Goal: Task Accomplishment & Management: Manage account settings

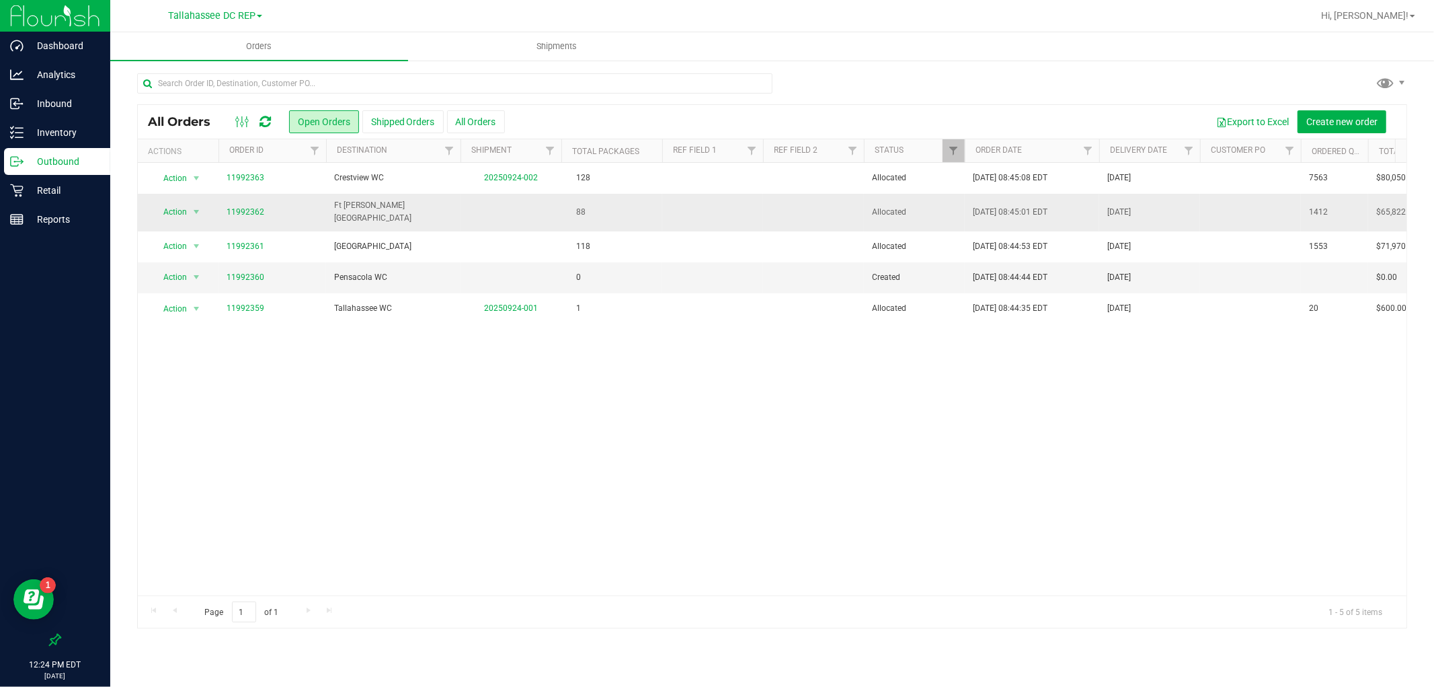
click at [398, 215] on span "Ft [PERSON_NAME][GEOGRAPHIC_DATA]" at bounding box center [393, 212] width 118 height 26
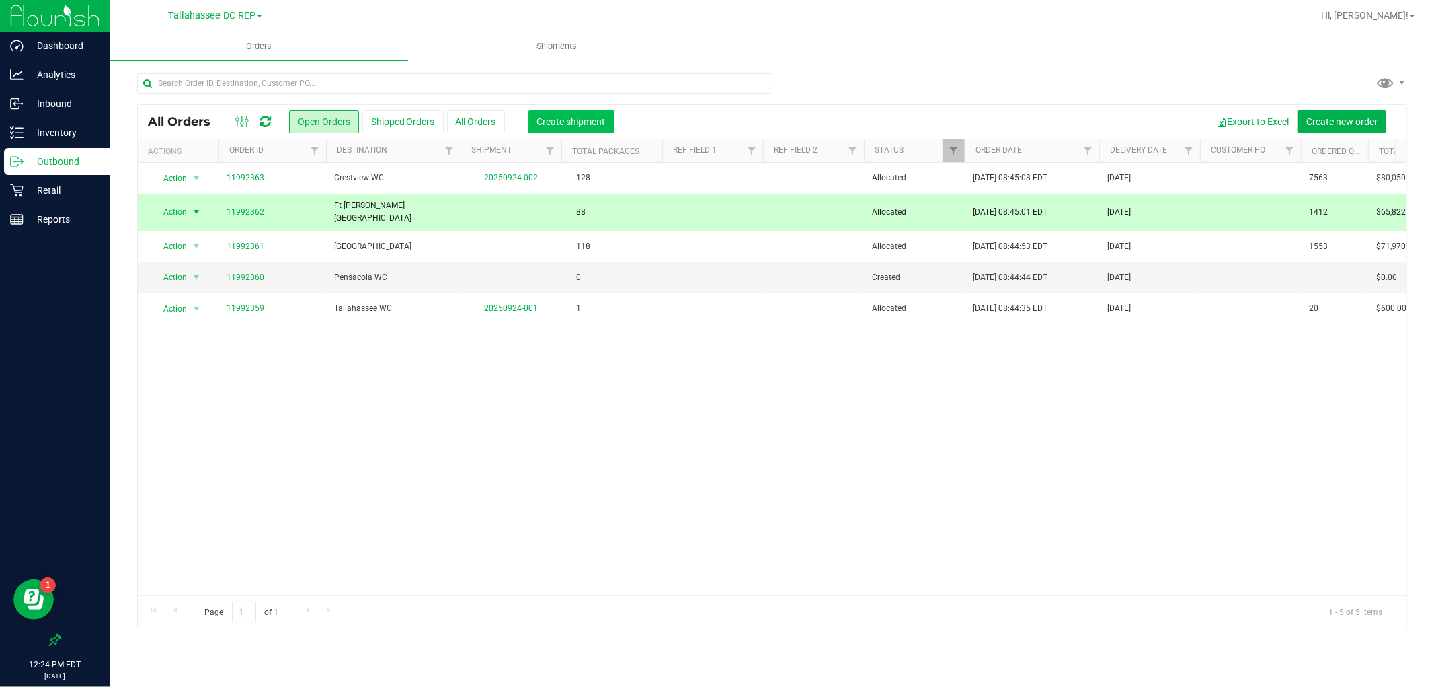
click at [553, 119] on span "Create shipment" at bounding box center [571, 121] width 69 height 11
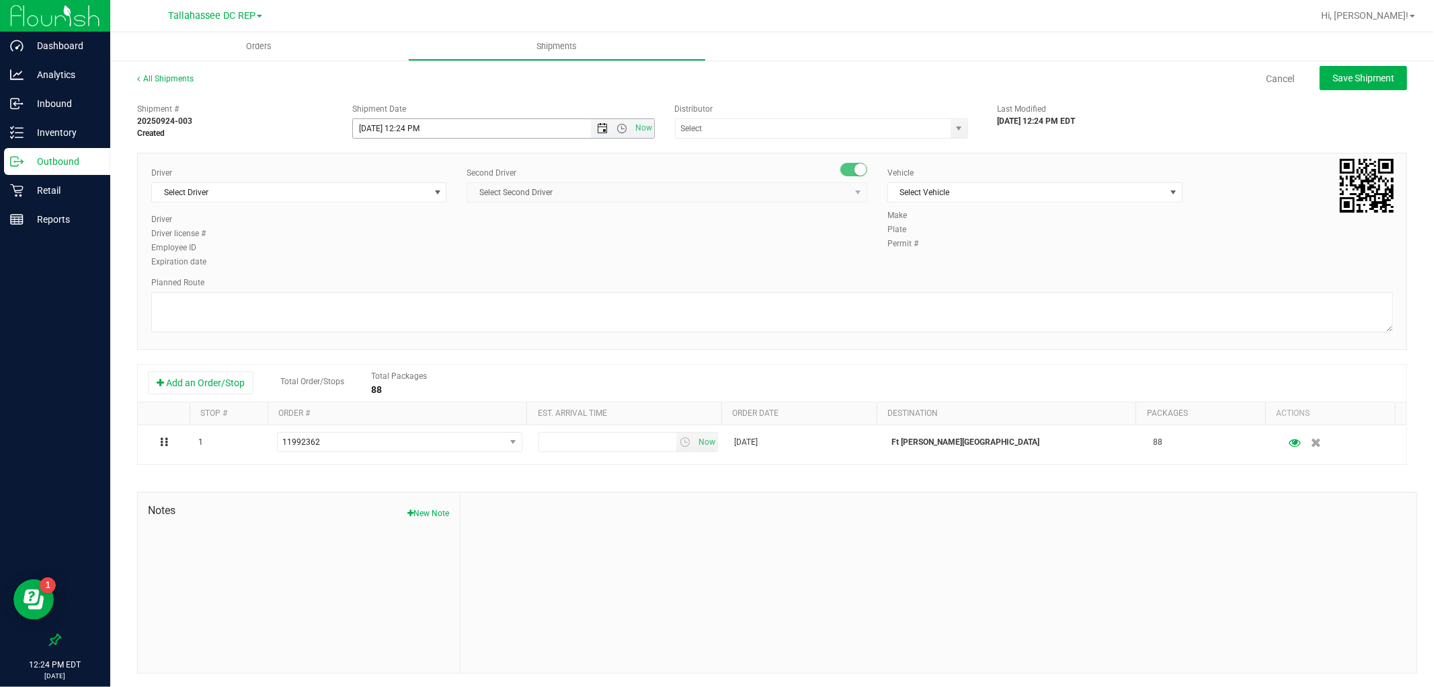
click at [601, 128] on span "Open the date view" at bounding box center [602, 128] width 11 height 11
click at [445, 260] on link "25" at bounding box center [442, 265] width 20 height 21
click at [617, 128] on span "Open the time view" at bounding box center [622, 128] width 11 height 11
click at [408, 274] on li "8:00 AM" at bounding box center [499, 277] width 297 height 17
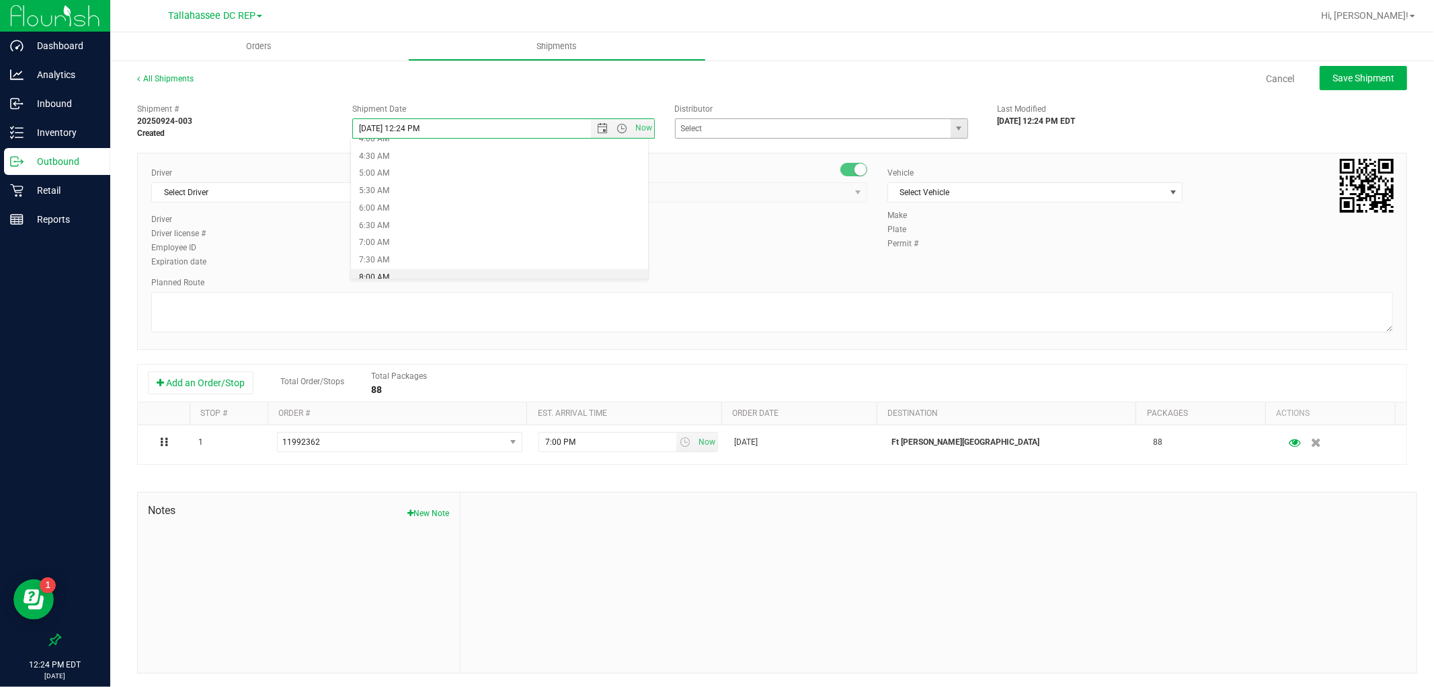
type input "[DATE] 8:00 AM"
click at [864, 119] on input "text" at bounding box center [809, 128] width 267 height 19
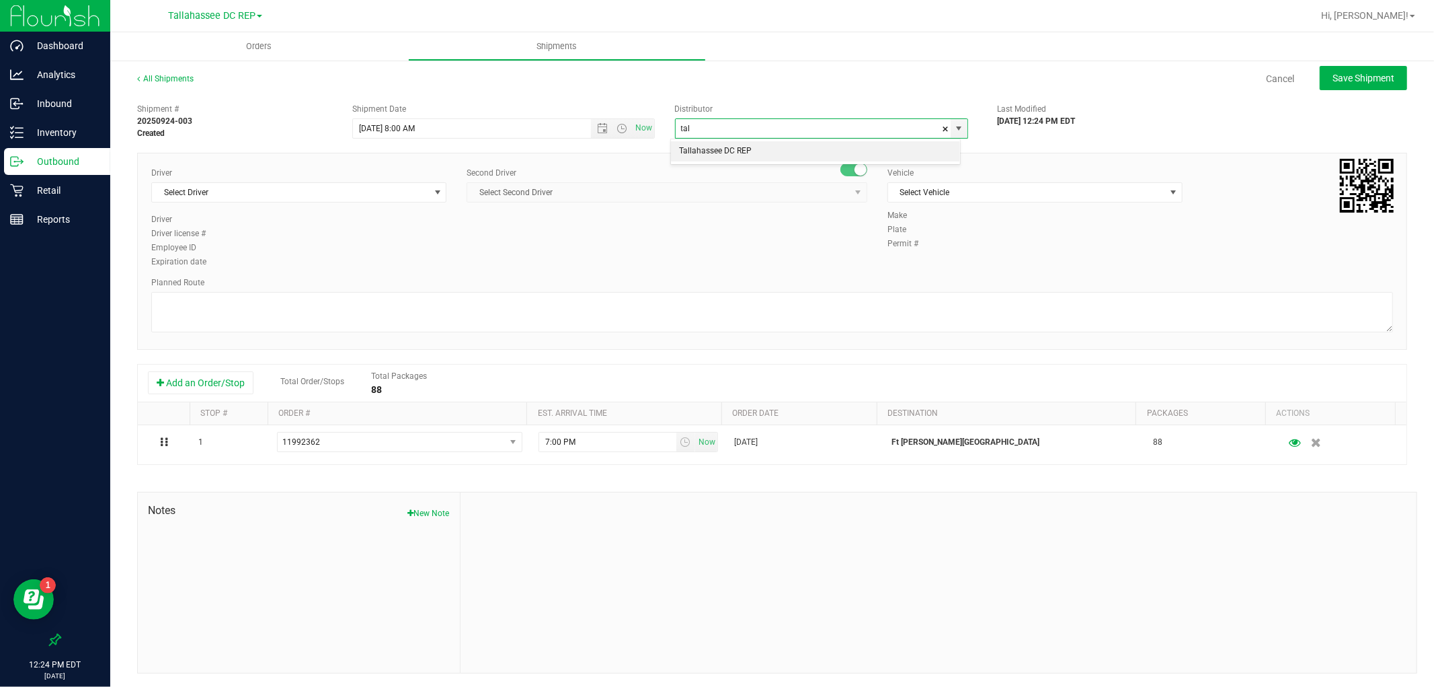
click at [841, 144] on li "Tallahassee DC REP" at bounding box center [815, 151] width 289 height 20
type input "Tallahassee DC REP"
click at [266, 187] on span "Select Driver" at bounding box center [290, 192] width 277 height 19
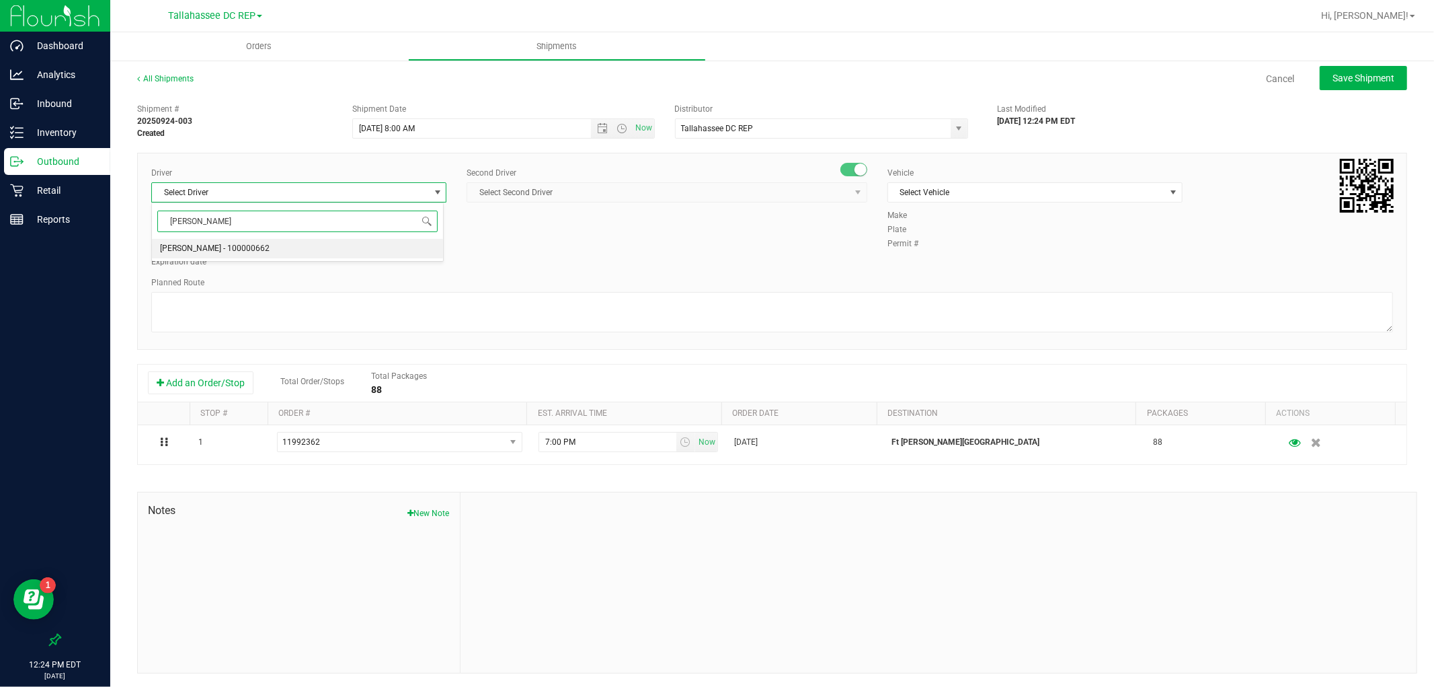
click at [276, 240] on li "[PERSON_NAME] - 100000662" at bounding box center [297, 249] width 291 height 20
type input "[PERSON_NAME]"
click at [652, 190] on span "Select Second Driver" at bounding box center [658, 192] width 383 height 19
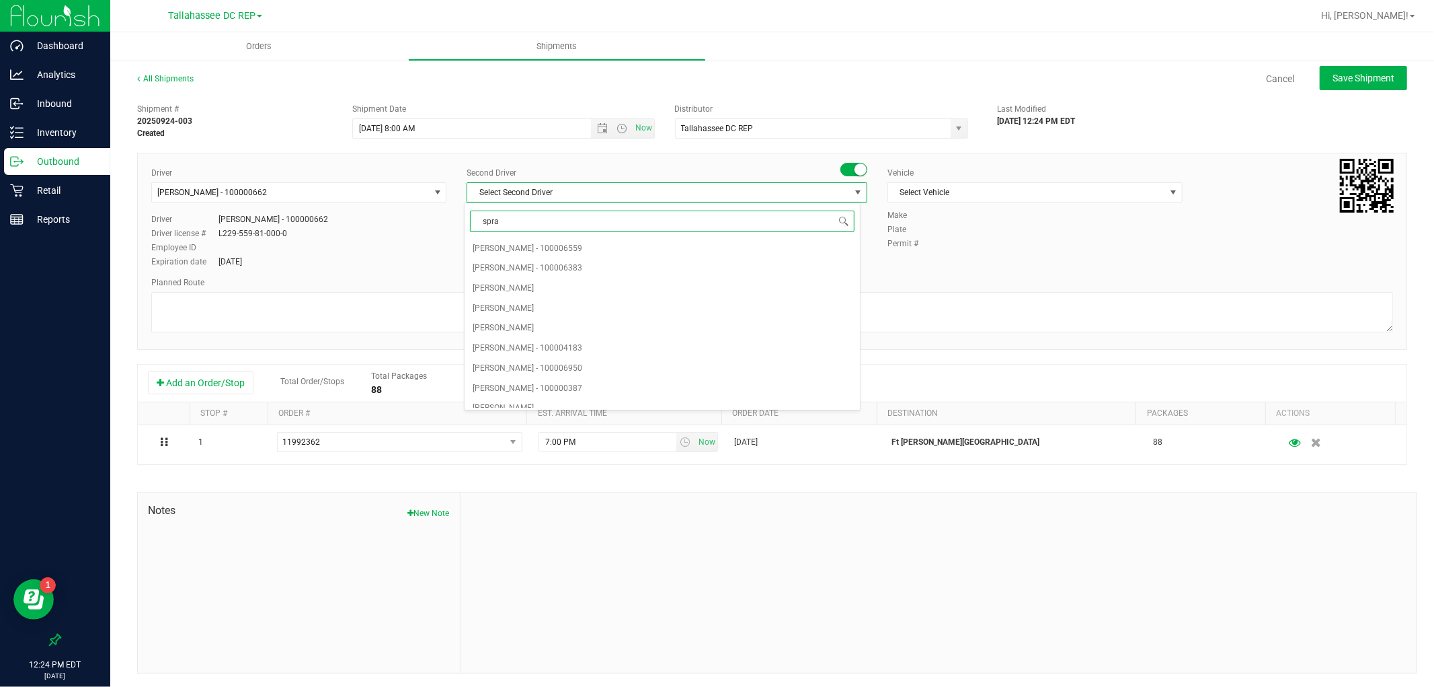
type input "sprat"
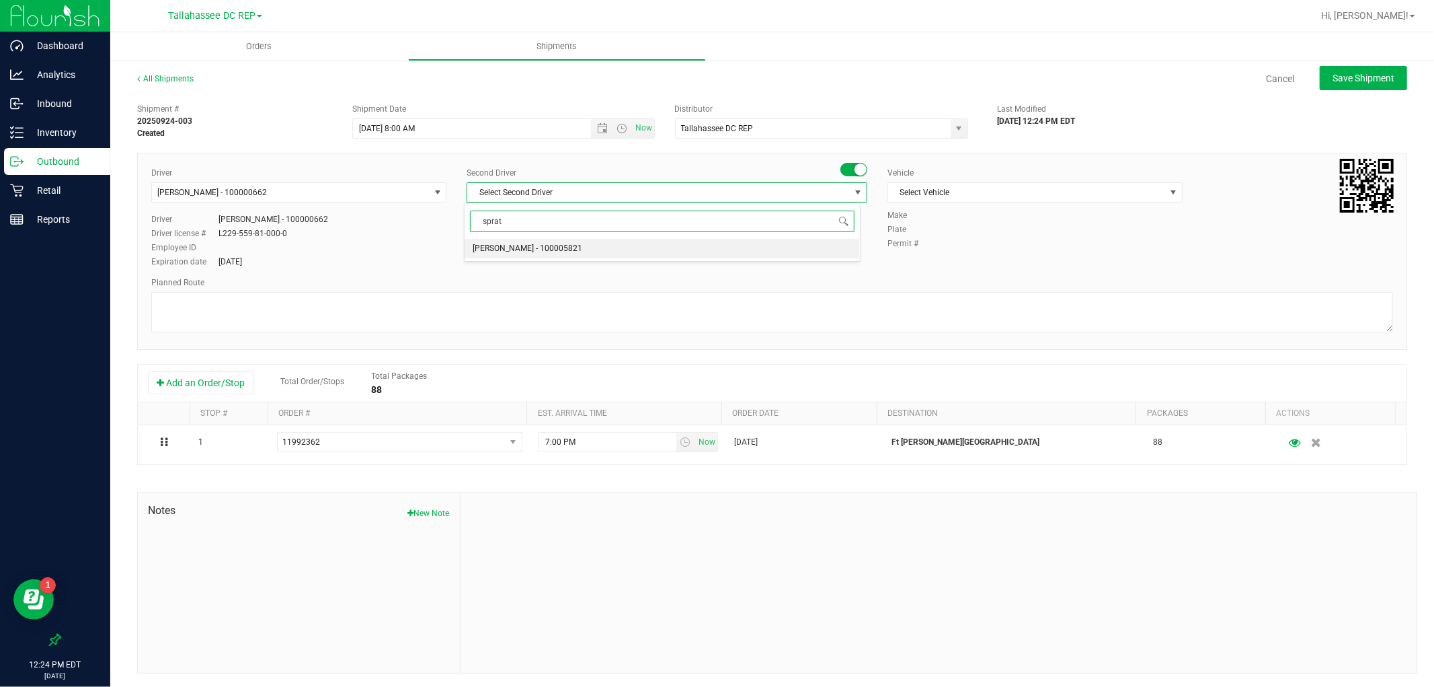
click at [625, 251] on li "[PERSON_NAME] - 100005821" at bounding box center [662, 249] width 395 height 20
click at [970, 190] on span "Select Vehicle" at bounding box center [1026, 192] width 277 height 19
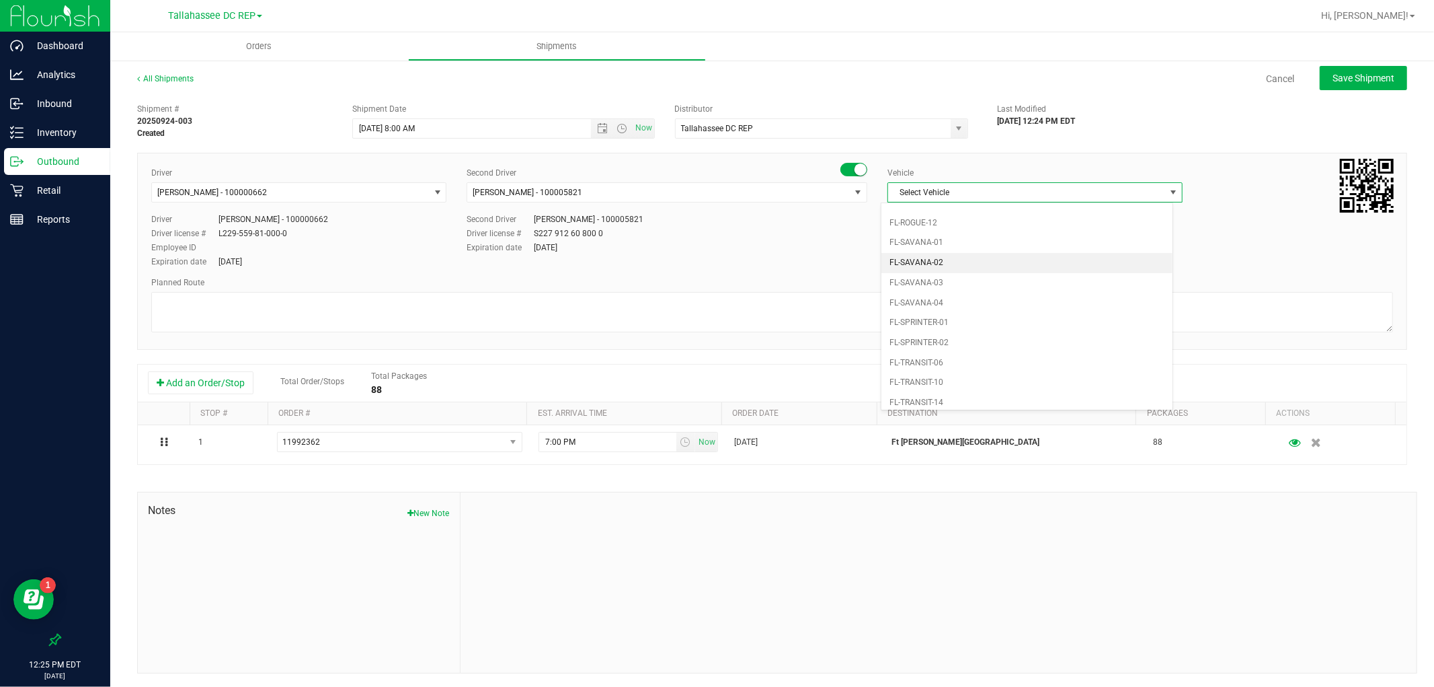
scroll to position [582, 0]
click at [942, 280] on li "FL-SAVANA-01" at bounding box center [1027, 272] width 291 height 20
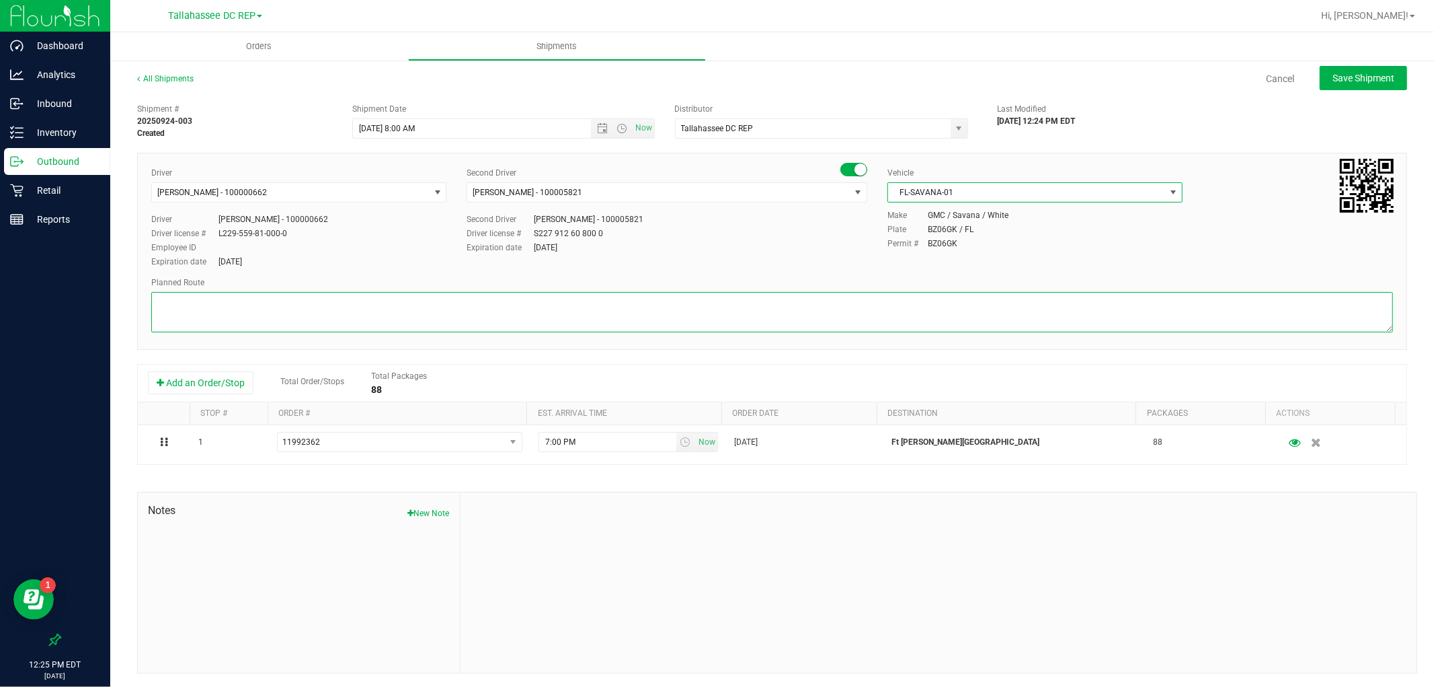
click at [726, 319] on textarea at bounding box center [772, 312] width 1242 height 40
click at [190, 314] on textarea at bounding box center [772, 312] width 1242 height 40
click at [188, 307] on textarea at bounding box center [772, 312] width 1242 height 40
paste textarea "TLH WC - 8:15 AM PAN WC - 9:00 AM FWB WC - 11:00 AM CRV WC - 11:30 AM PCO WC - …"
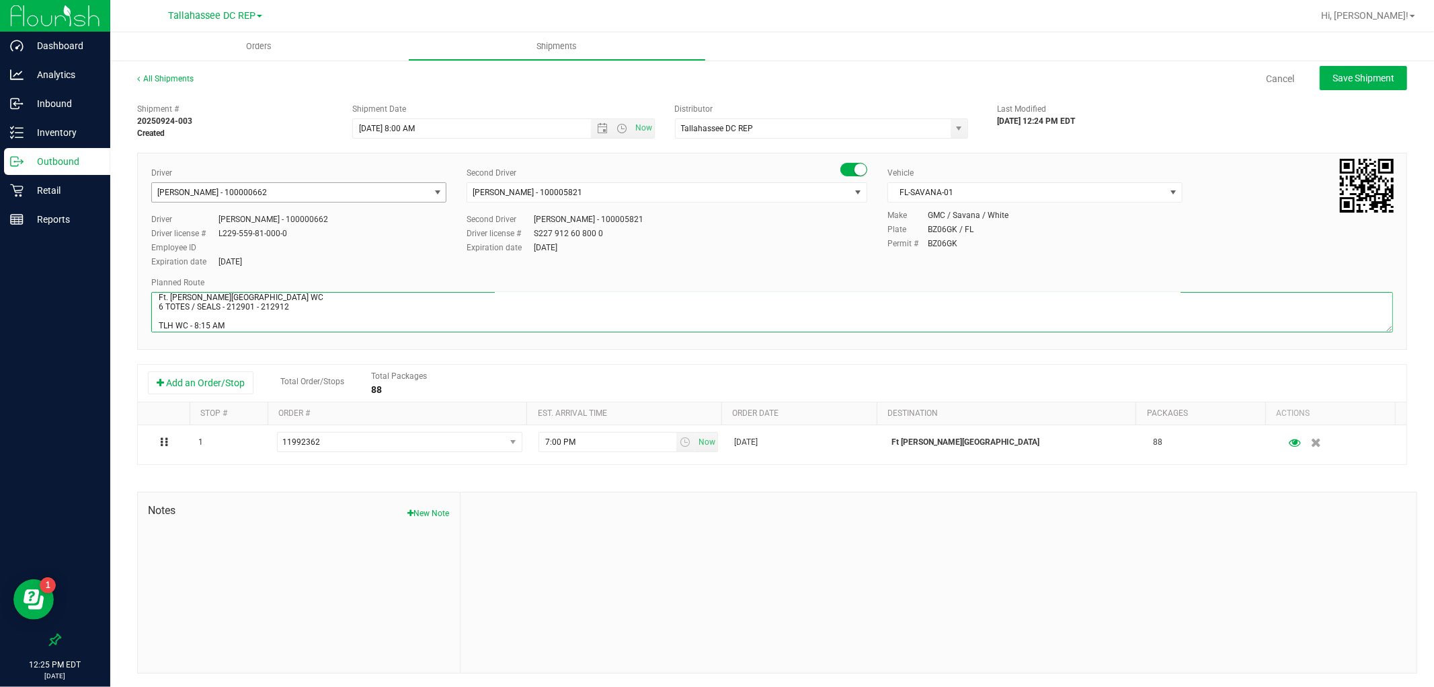
scroll to position [45, 0]
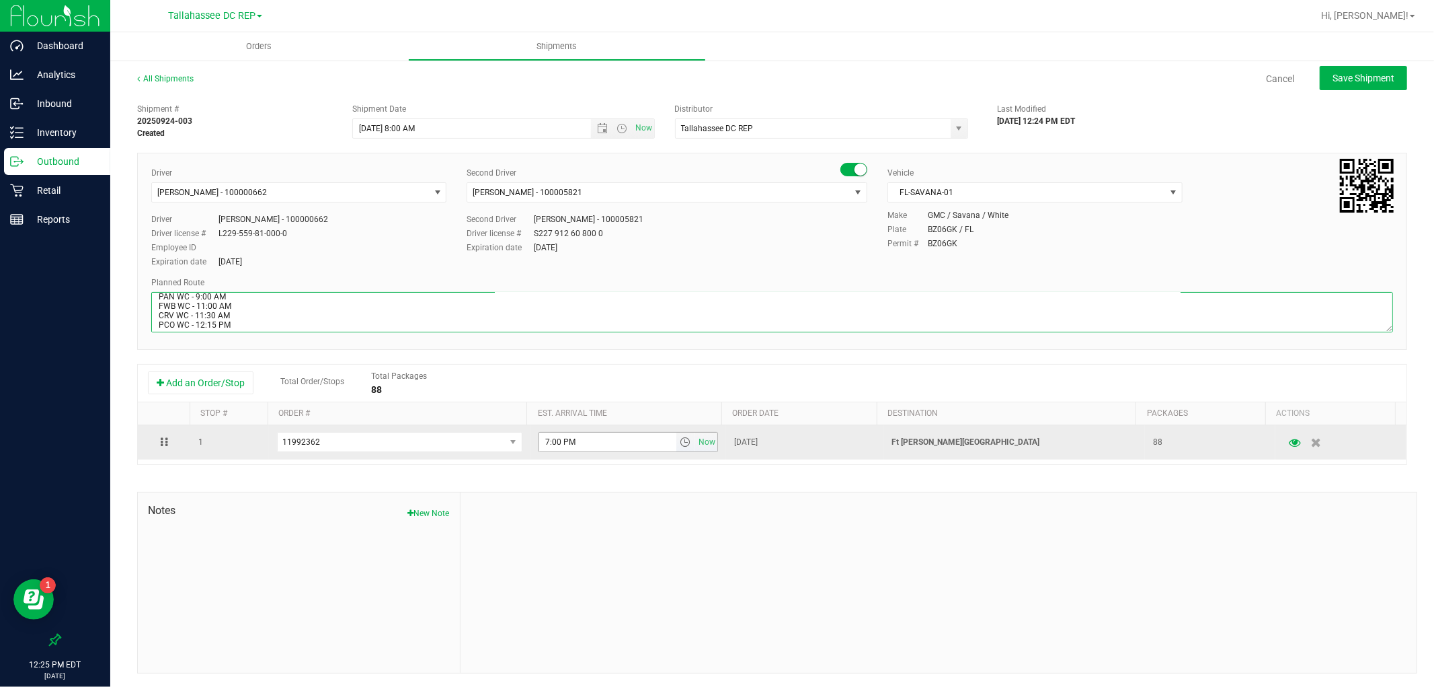
click at [680, 446] on span "select" at bounding box center [685, 441] width 11 height 11
type textarea "Ft. [PERSON_NAME][GEOGRAPHIC_DATA] WC 6 TOTES / SEALS - 212901 - 212912 TLH WC …"
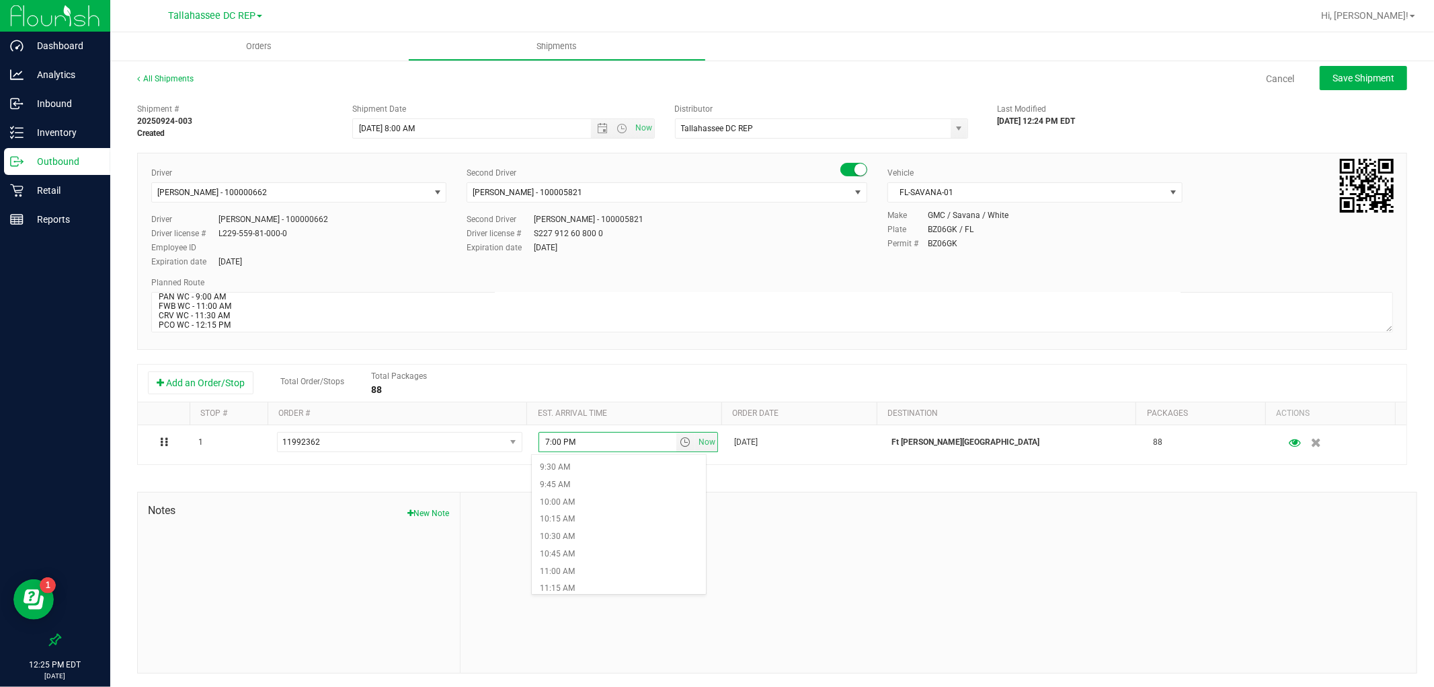
scroll to position [673, 0]
click at [582, 549] on li "11:00 AM" at bounding box center [619, 553] width 174 height 17
click at [1341, 73] on span "Save Shipment" at bounding box center [1364, 78] width 62 height 11
type input "[DATE] 12:00 PM"
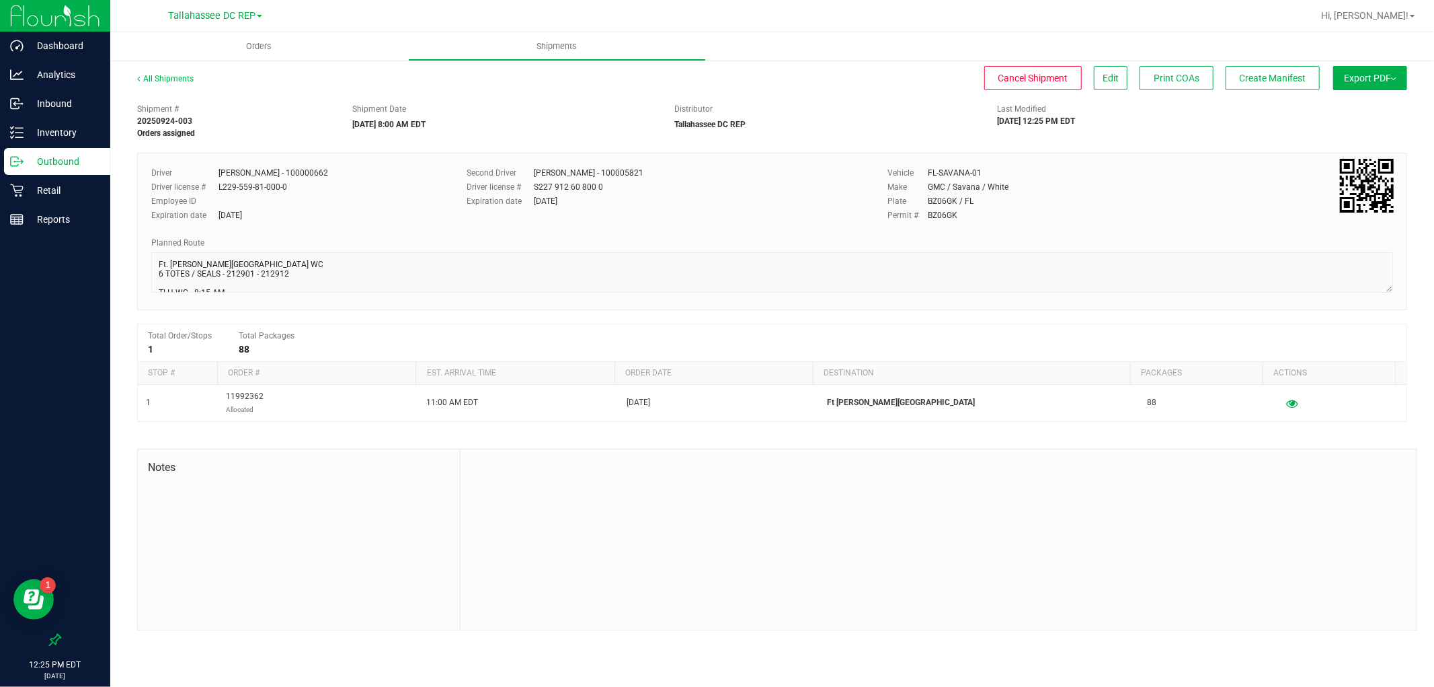
click at [81, 161] on p "Outbound" at bounding box center [64, 161] width 81 height 16
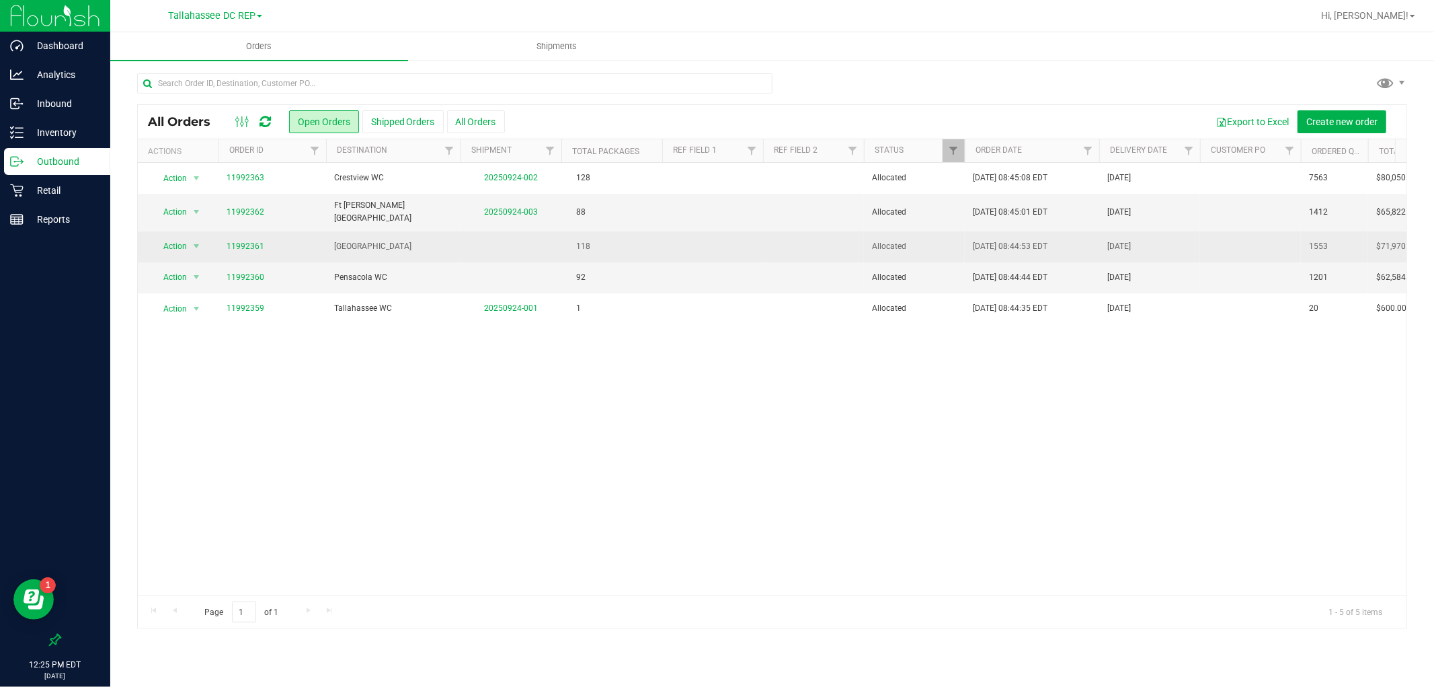
click at [352, 252] on td "[GEOGRAPHIC_DATA]" at bounding box center [393, 246] width 135 height 31
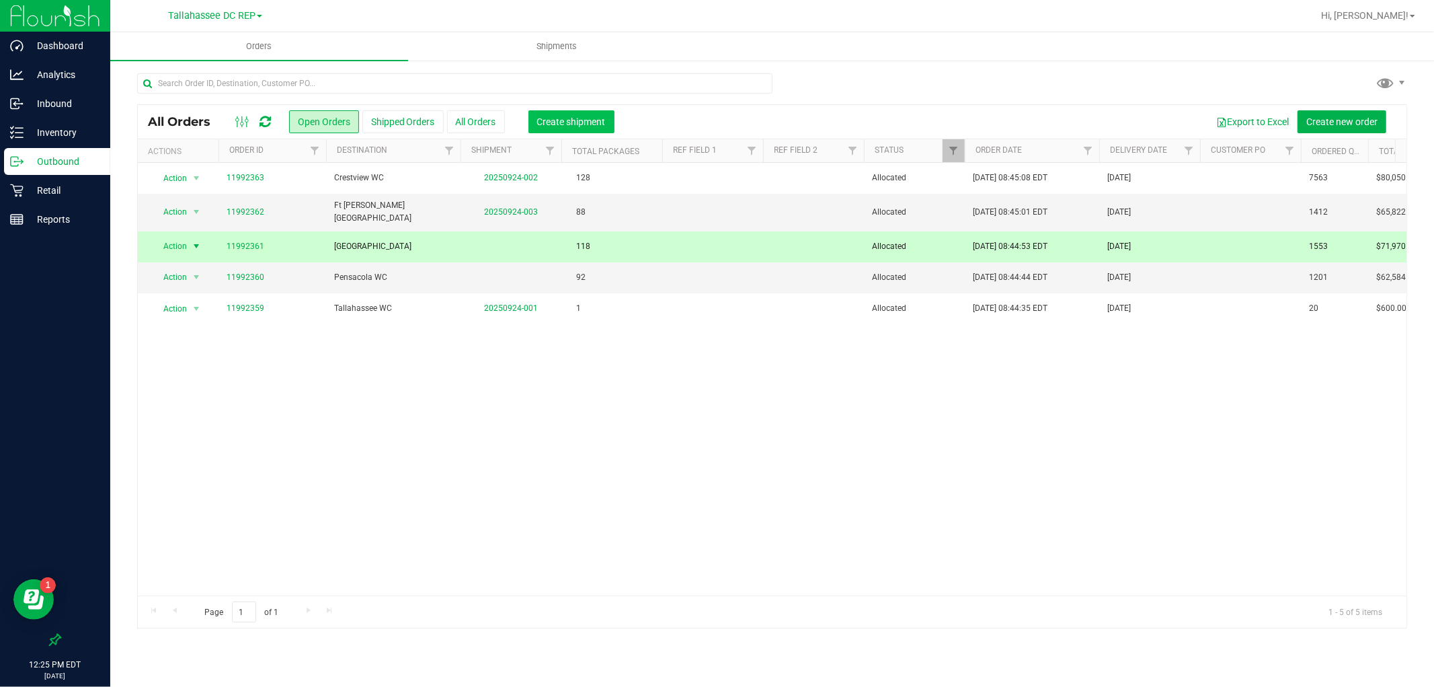
click at [603, 128] on button "Create shipment" at bounding box center [572, 121] width 86 height 23
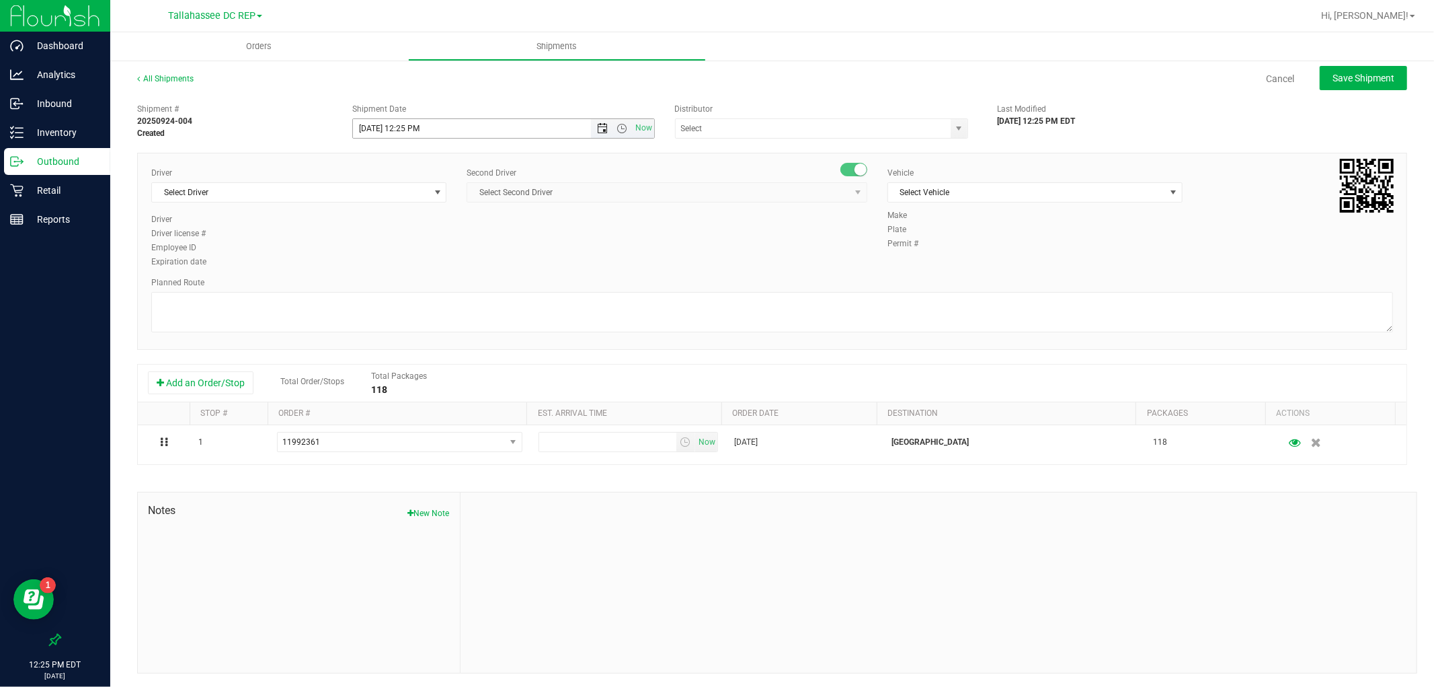
click at [603, 130] on span "Open the date view" at bounding box center [602, 128] width 23 height 11
click at [444, 262] on link "25" at bounding box center [442, 265] width 20 height 21
click at [617, 126] on span "Open the time view" at bounding box center [622, 128] width 11 height 11
click at [387, 273] on li "8:00 AM" at bounding box center [499, 277] width 297 height 17
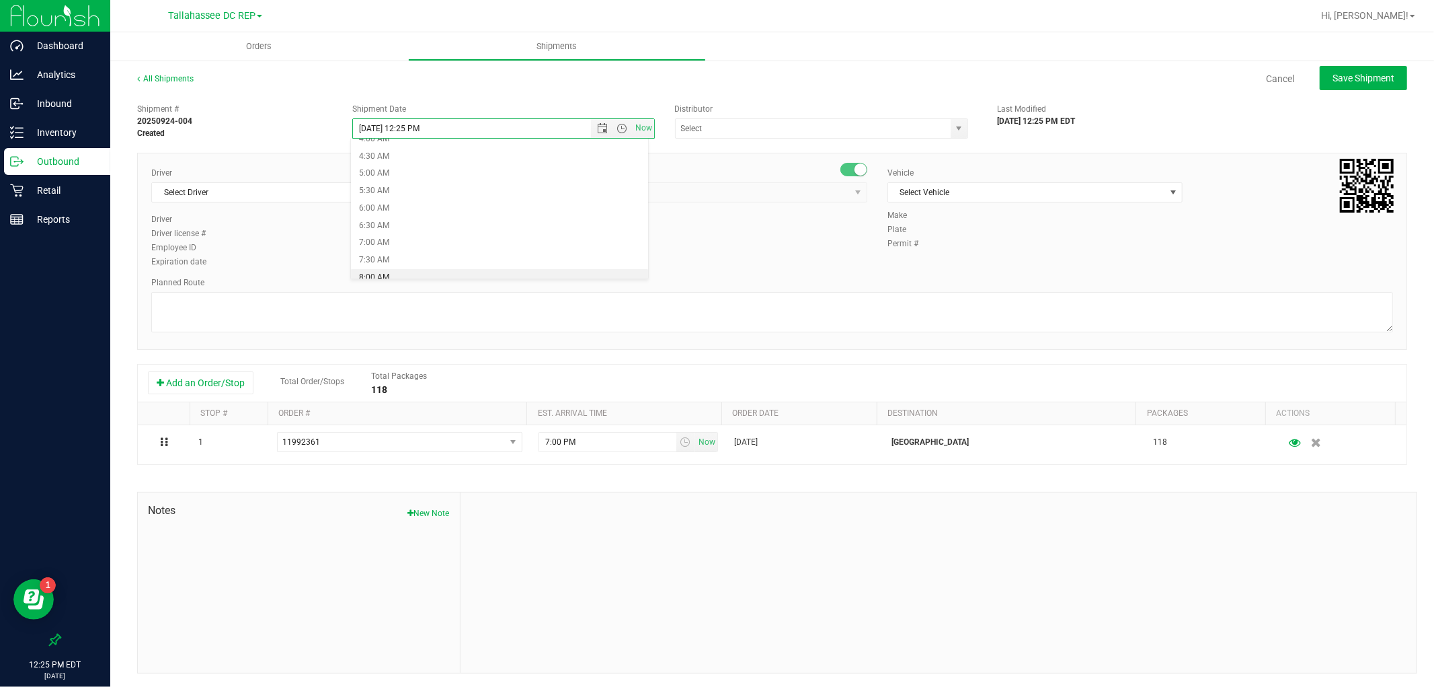
type input "[DATE] 8:00 AM"
click at [757, 137] on input "text" at bounding box center [809, 128] width 267 height 19
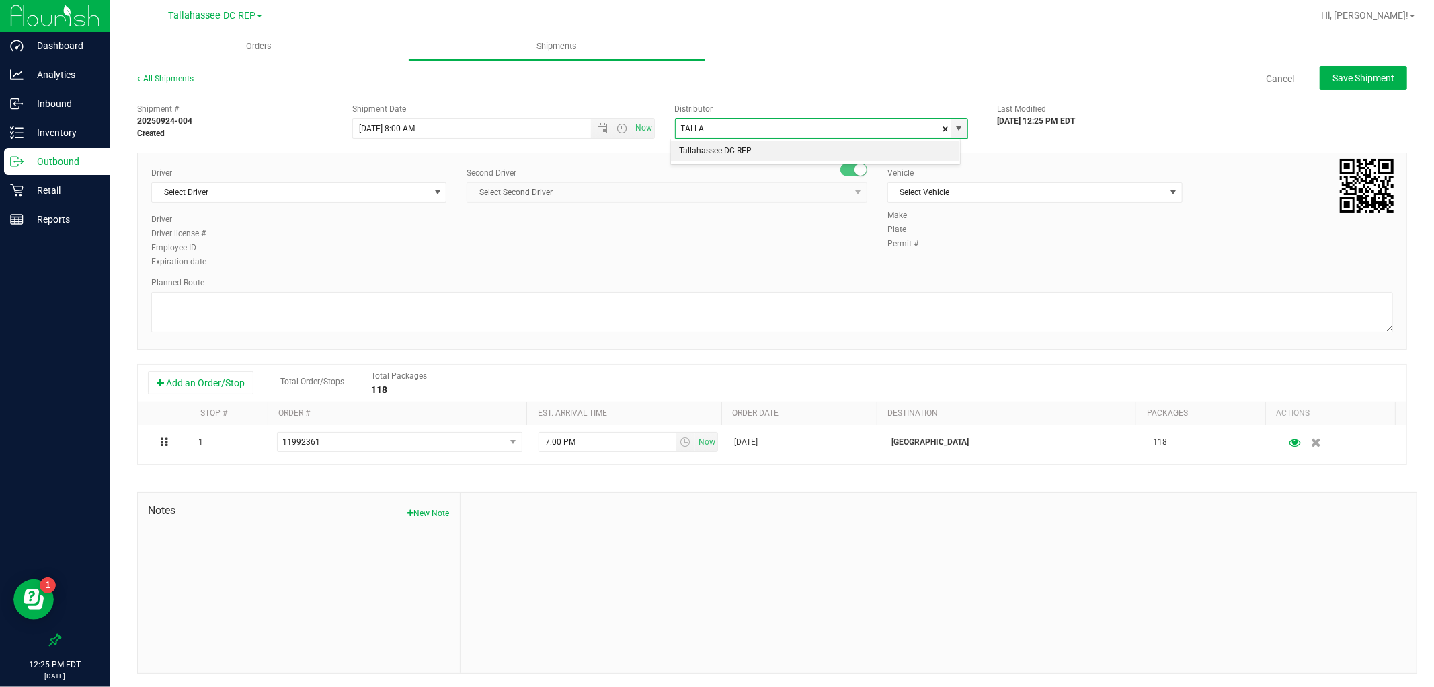
click at [802, 142] on li "Tallahassee DC REP" at bounding box center [815, 151] width 289 height 20
type input "Tallahassee DC REP"
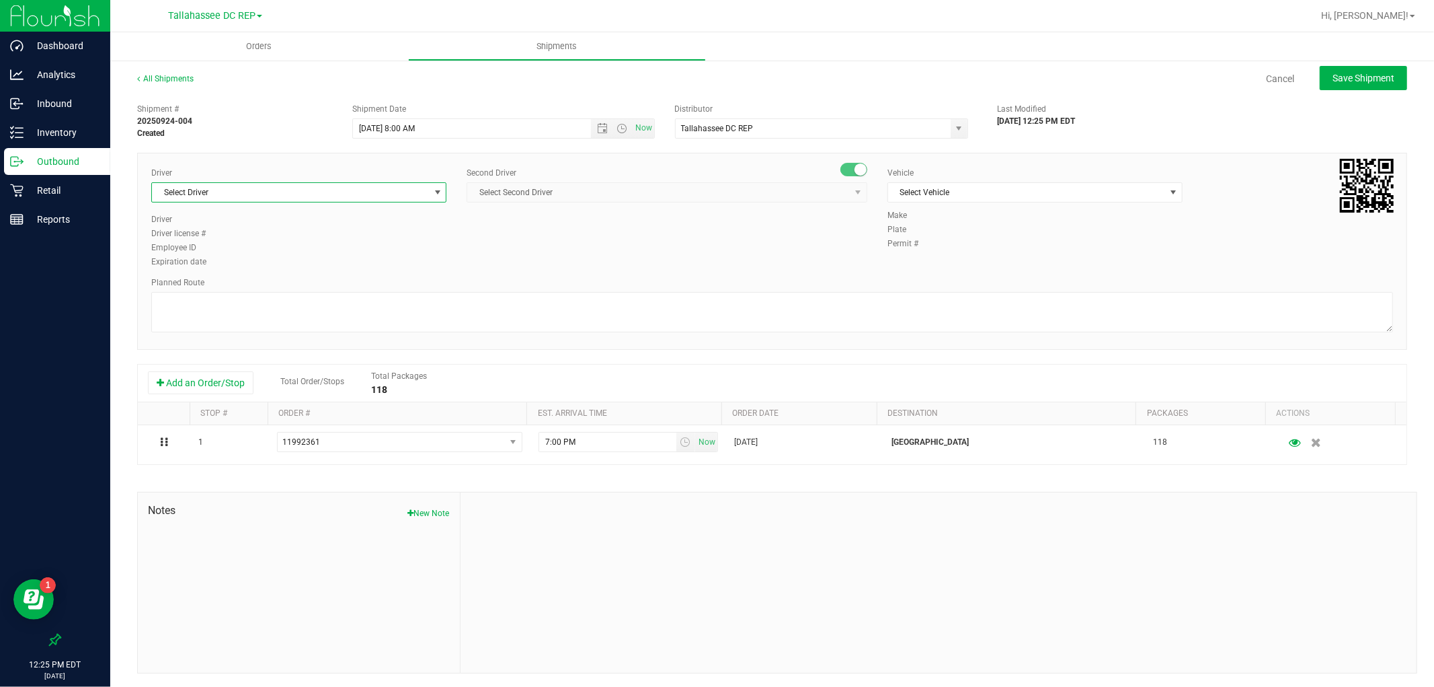
drag, startPoint x: 386, startPoint y: 193, endPoint x: 401, endPoint y: 176, distance: 22.9
click at [387, 186] on span "Select Driver" at bounding box center [290, 192] width 277 height 19
click at [385, 247] on li "[PERSON_NAME] - 100000662" at bounding box center [297, 249] width 291 height 20
type input "[PERSON_NAME]"
click at [557, 182] on span "Select Second Driver" at bounding box center [667, 192] width 401 height 20
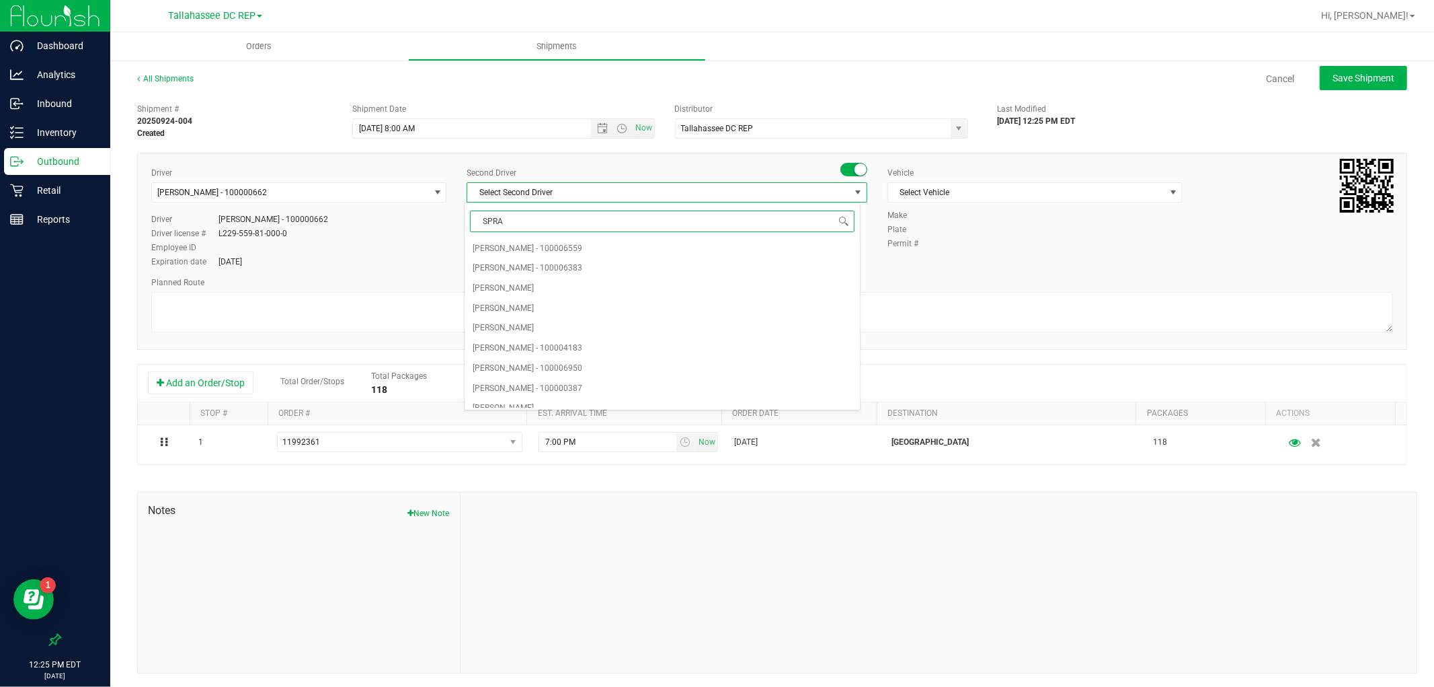
type input "SPRAT"
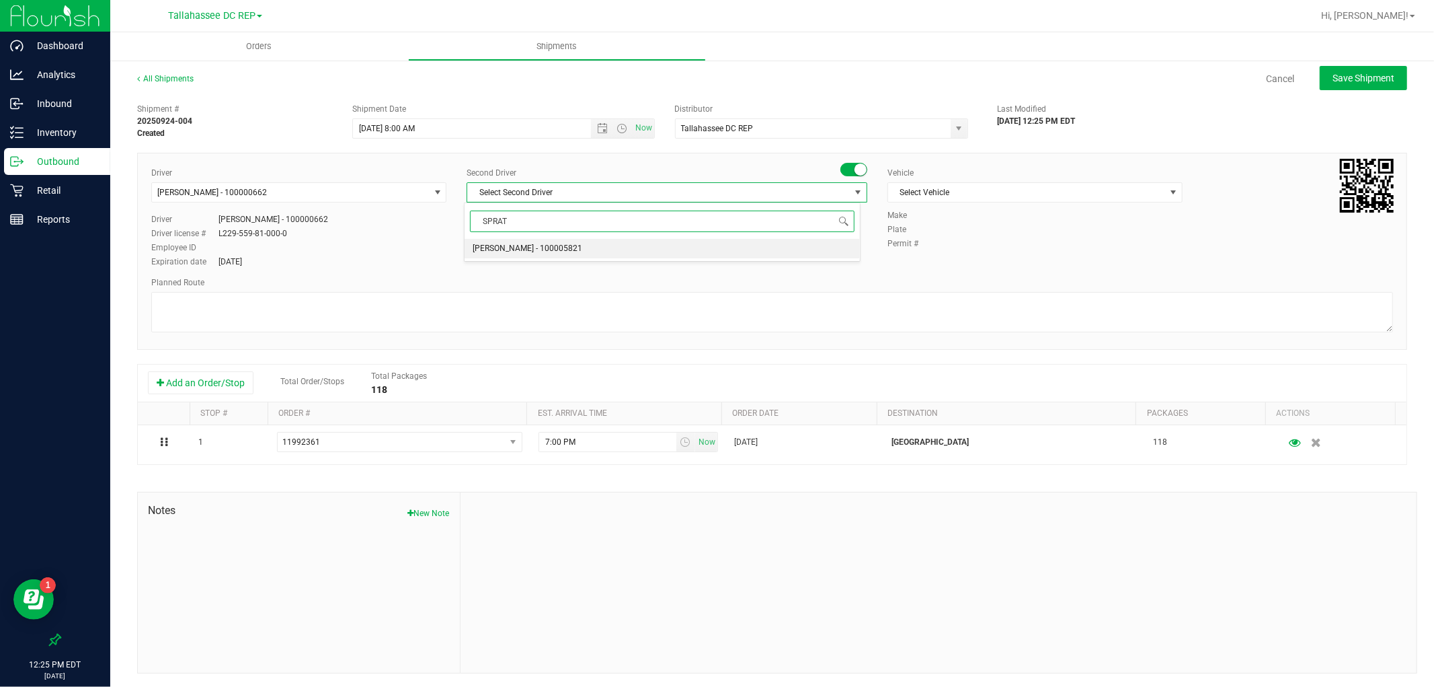
click at [580, 251] on li "[PERSON_NAME] - 100005821" at bounding box center [662, 249] width 395 height 20
click at [967, 194] on span "Select Vehicle" at bounding box center [1026, 192] width 277 height 19
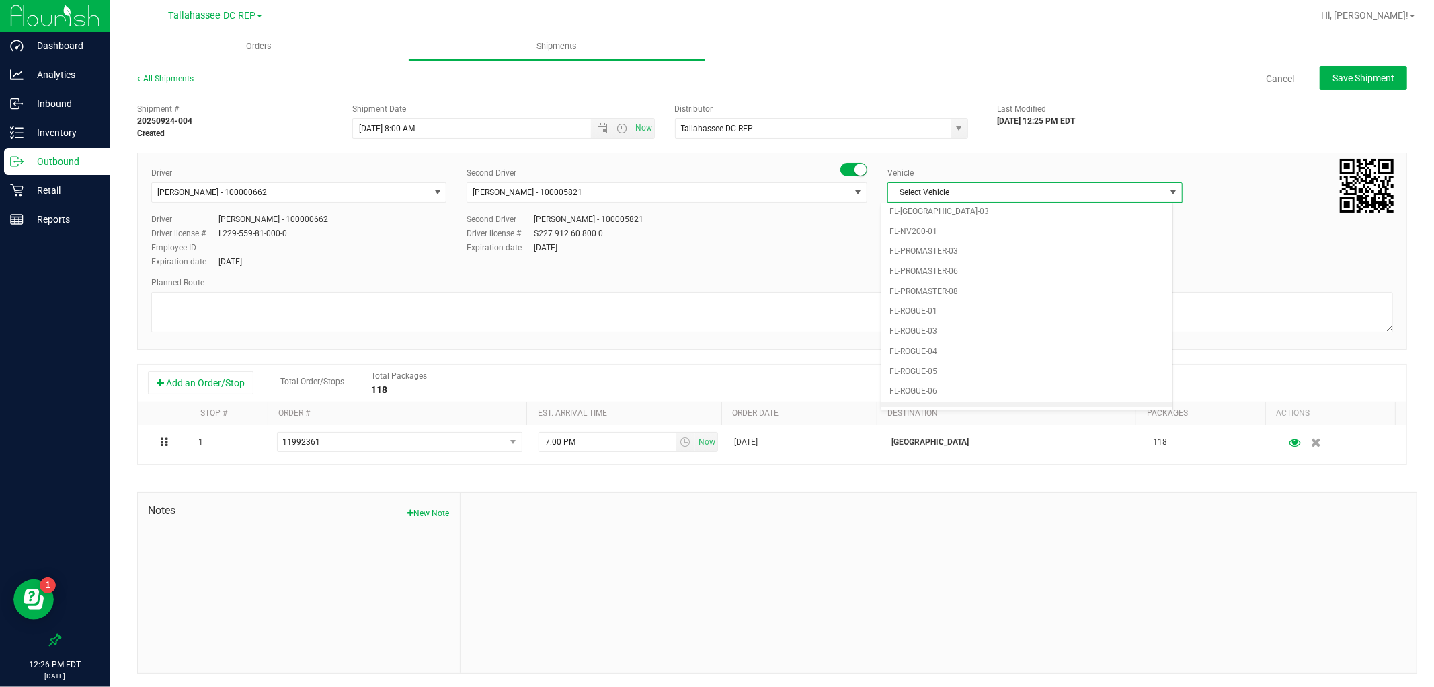
scroll to position [568, 0]
click at [987, 289] on li "FL-SAVANA-01" at bounding box center [1027, 287] width 291 height 20
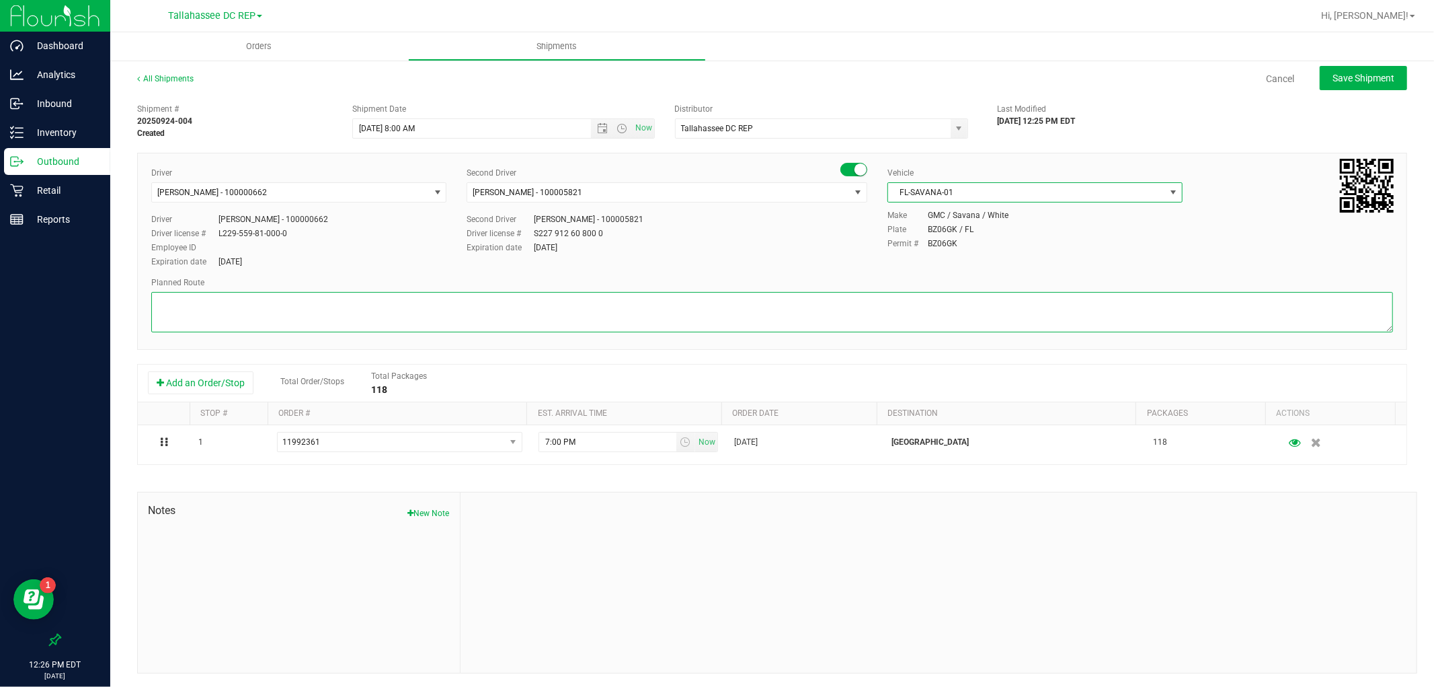
click at [663, 316] on textarea at bounding box center [772, 312] width 1242 height 40
paste textarea "TLH WC - 8:15 AM PAN WC - 9:00 AM FWB WC - 11:00 AM CRV WC - 11:30 AM PCO WC - …"
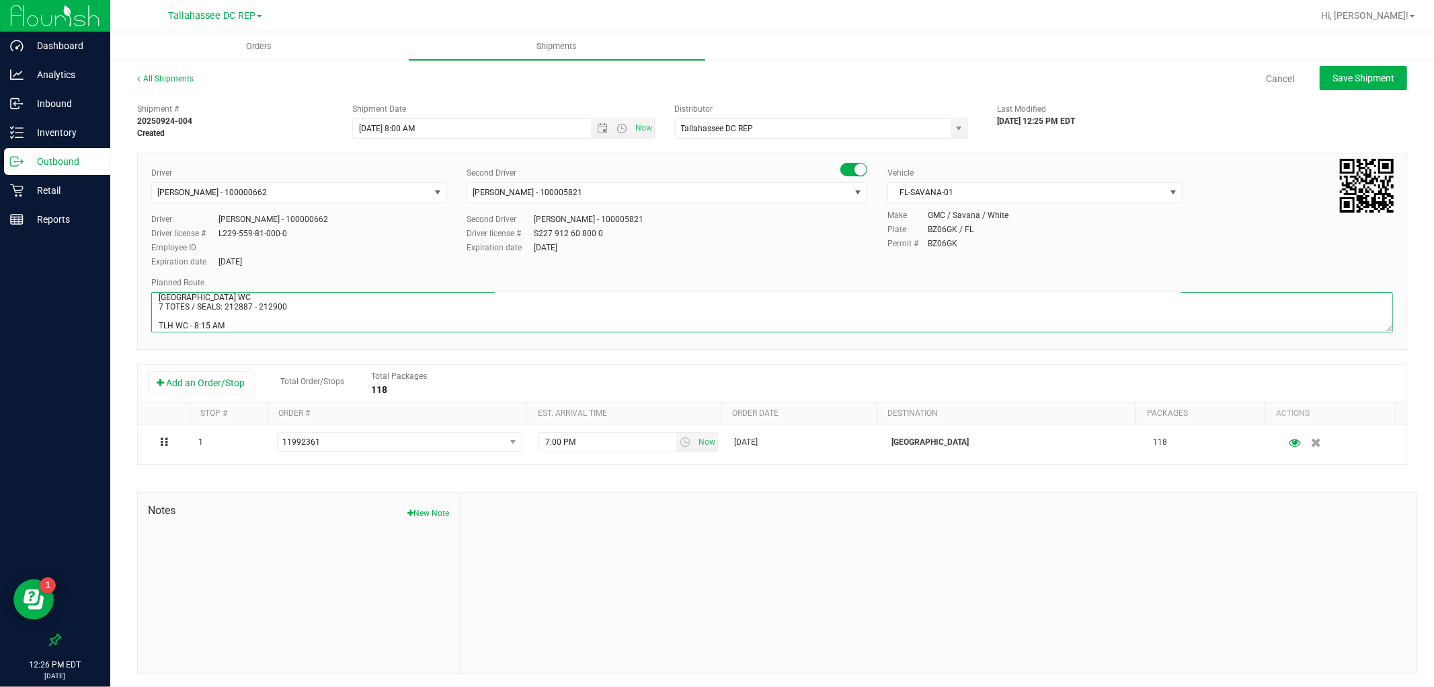
scroll to position [45, 0]
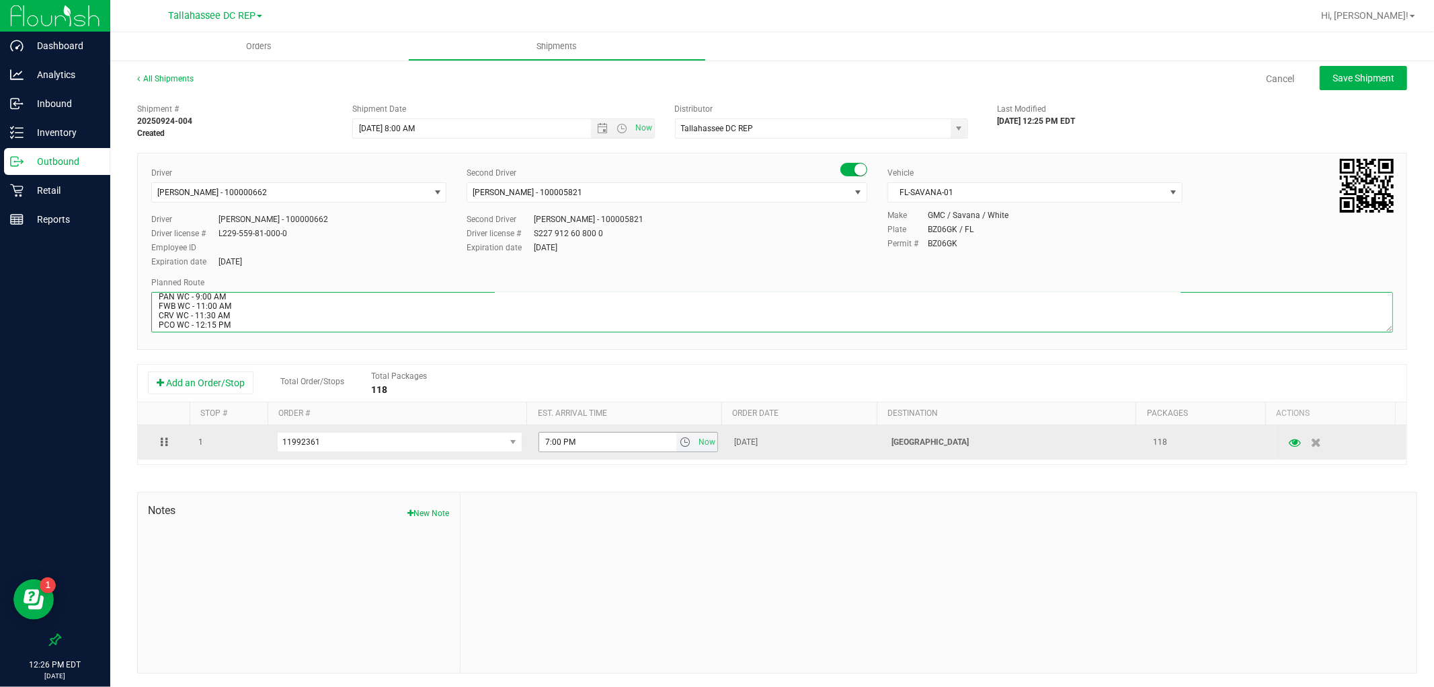
click at [680, 447] on span "select" at bounding box center [685, 441] width 11 height 11
type textarea "[GEOGRAPHIC_DATA] WC 7 TOTES / SEALS: 212887 - 212900 TLH WC - 8:15 AM PAN WC -…"
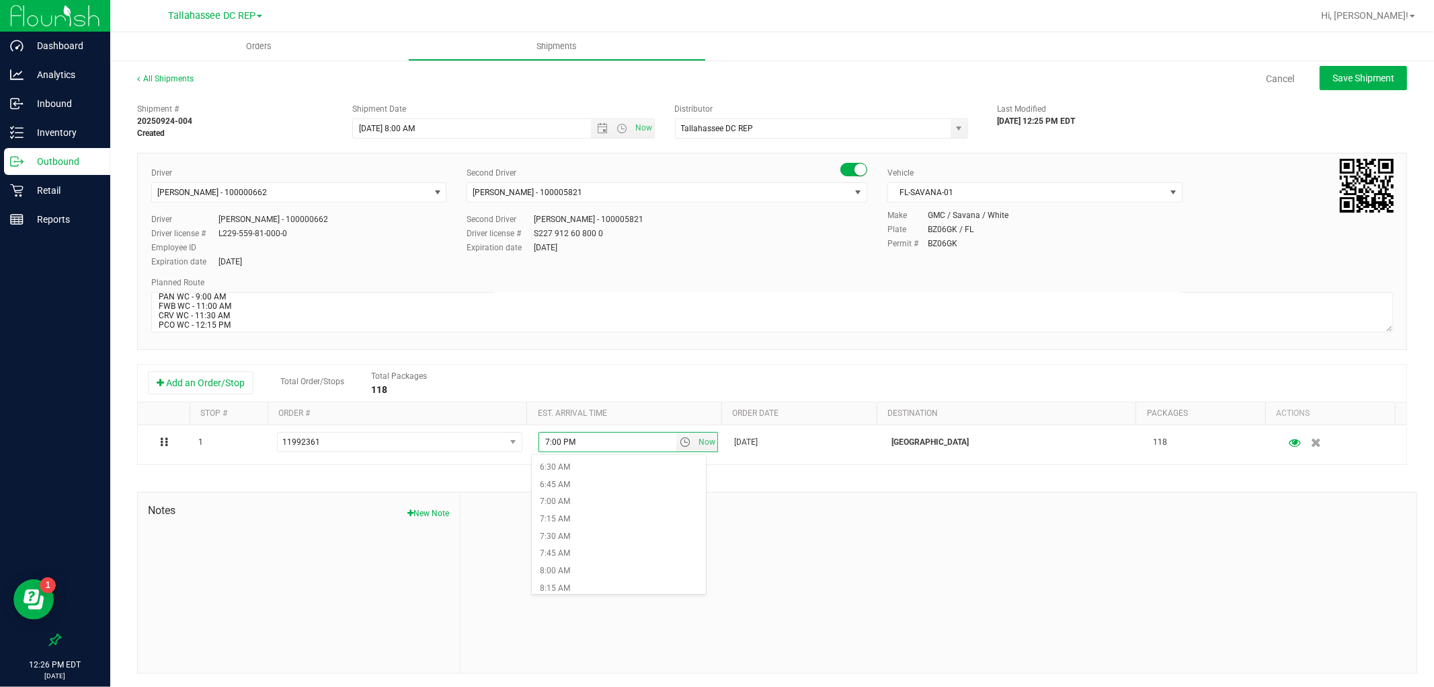
scroll to position [523, 0]
click at [602, 560] on li "9:00 AM" at bounding box center [619, 565] width 174 height 17
click at [1385, 79] on button "Save Shipment" at bounding box center [1363, 78] width 87 height 24
type input "[DATE] 12:00 PM"
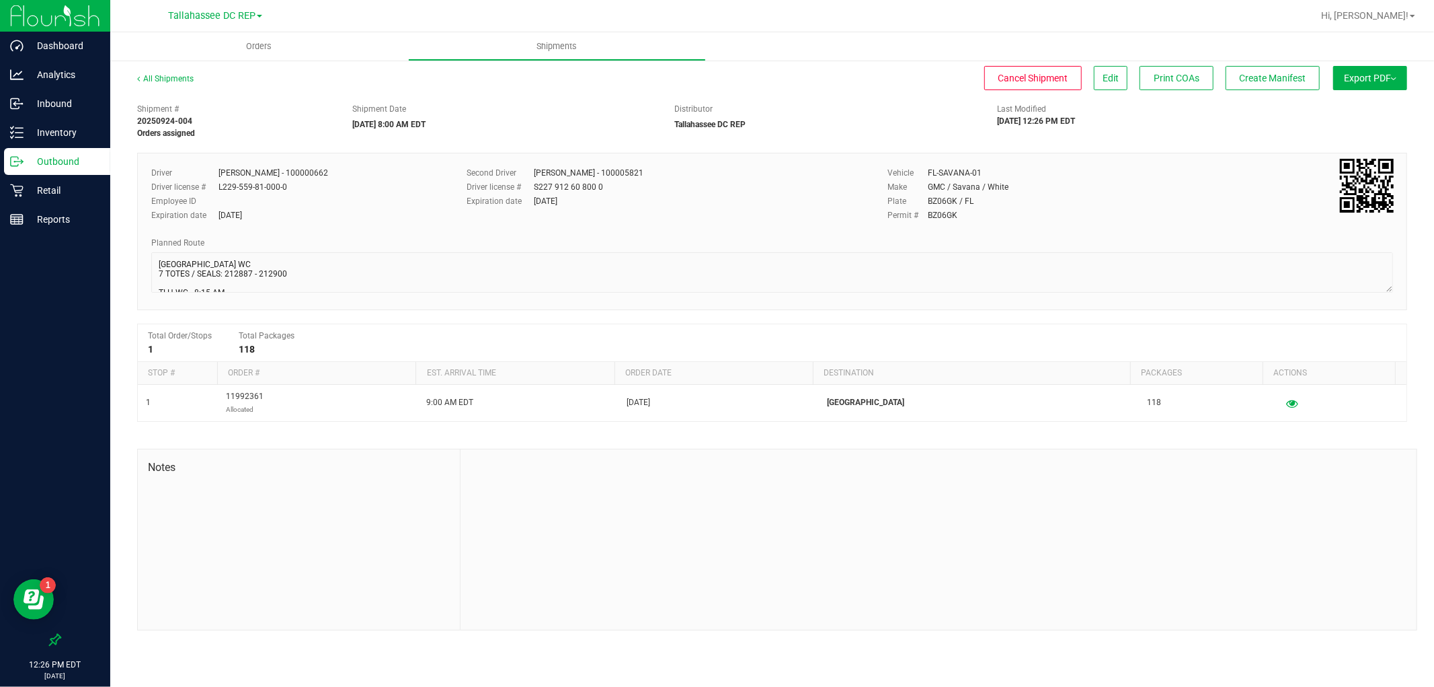
click at [44, 164] on p "Outbound" at bounding box center [64, 161] width 81 height 16
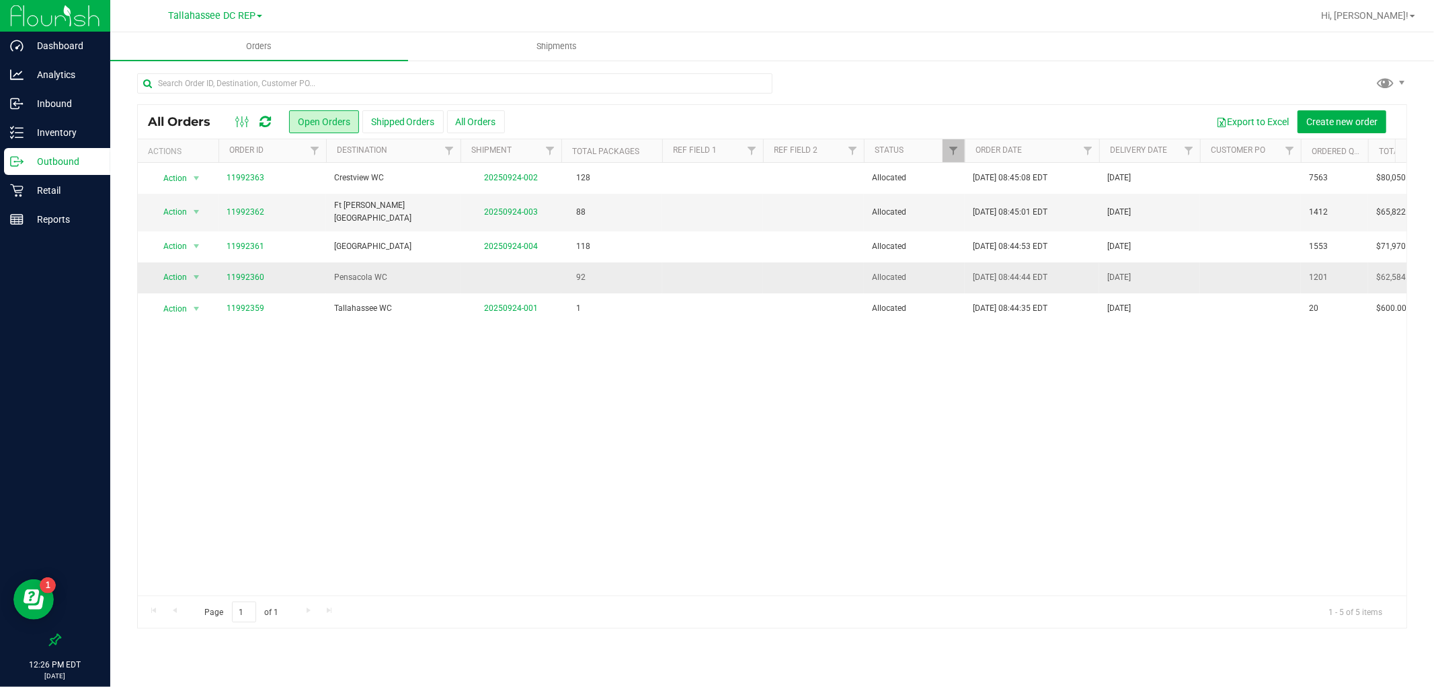
click at [354, 284] on td "Pensacola WC" at bounding box center [393, 277] width 135 height 31
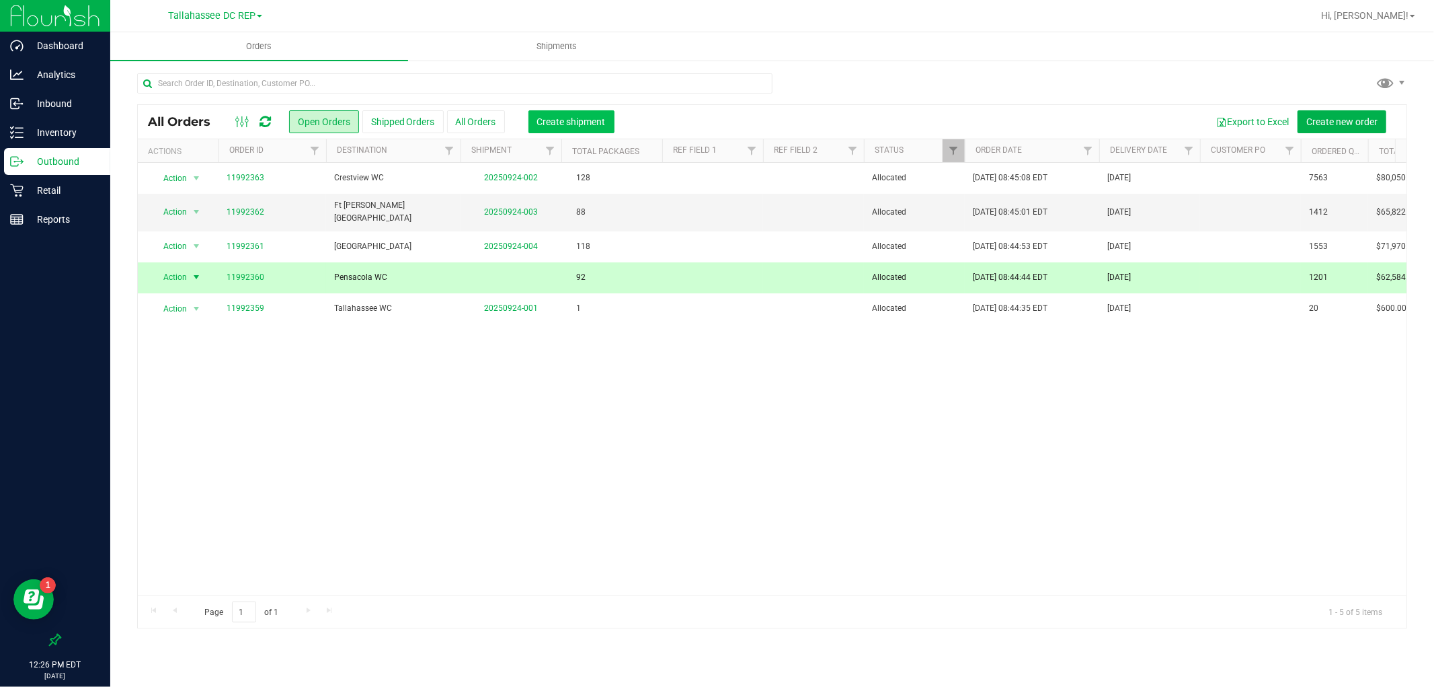
click at [597, 116] on span "Create shipment" at bounding box center [571, 121] width 69 height 11
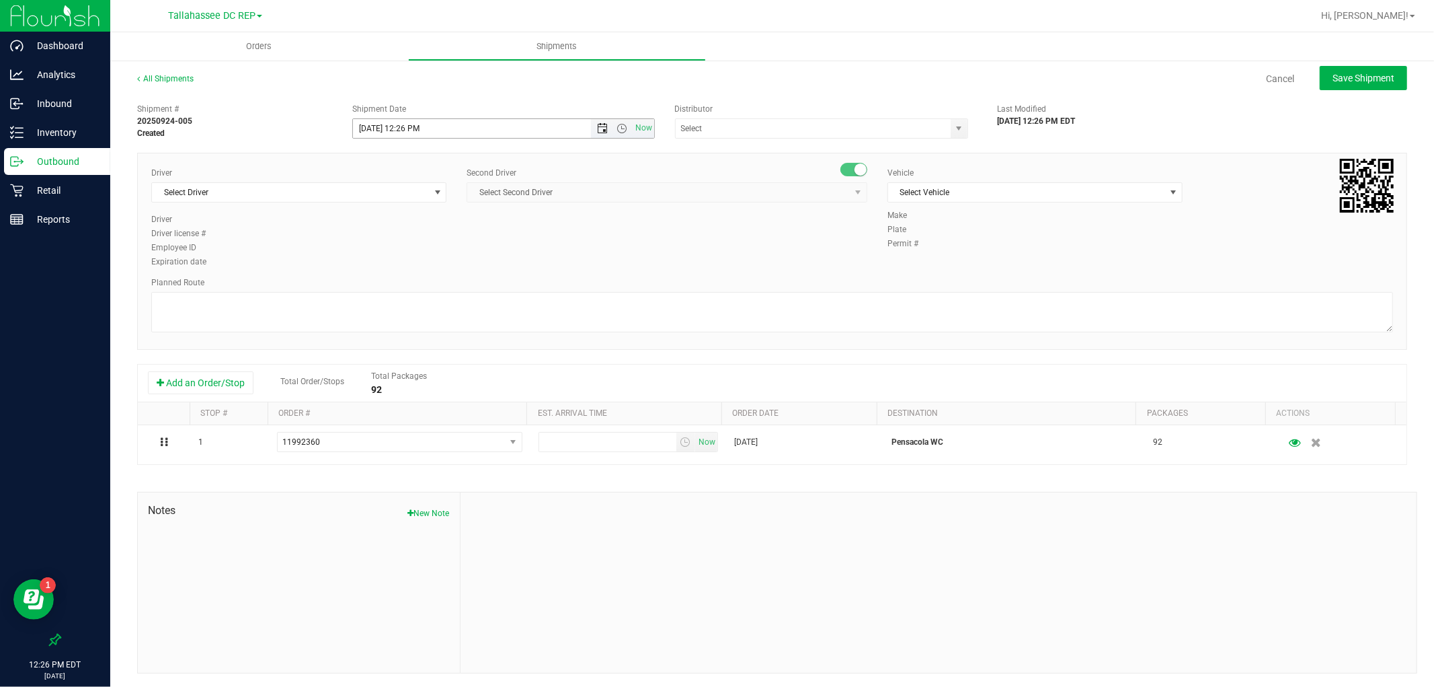
click at [592, 124] on span "Open the date view" at bounding box center [602, 128] width 23 height 11
click at [440, 262] on link "25" at bounding box center [442, 265] width 20 height 21
click at [617, 123] on span "Open the time view" at bounding box center [622, 128] width 11 height 11
click at [425, 270] on li "8:00 AM" at bounding box center [499, 277] width 297 height 17
type input "[DATE] 8:00 AM"
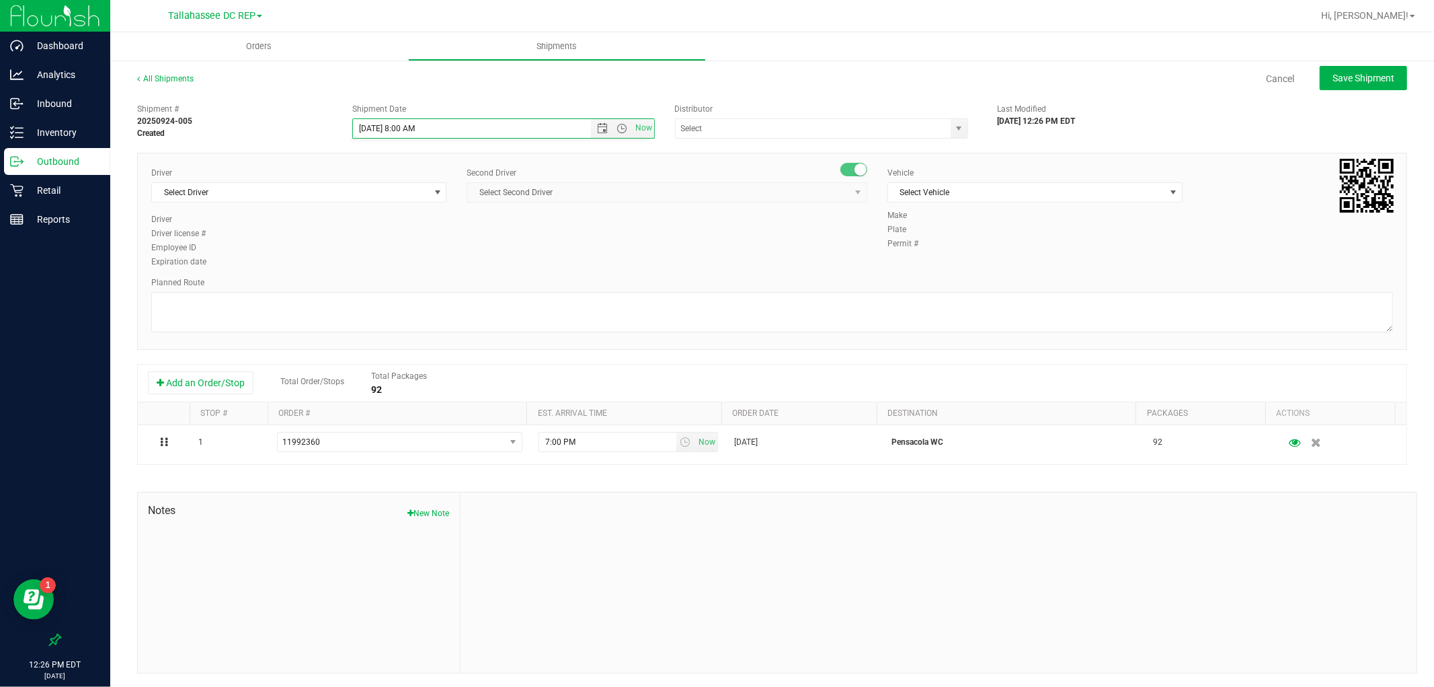
scroll to position [155, 0]
click at [712, 132] on input "text" at bounding box center [809, 128] width 267 height 19
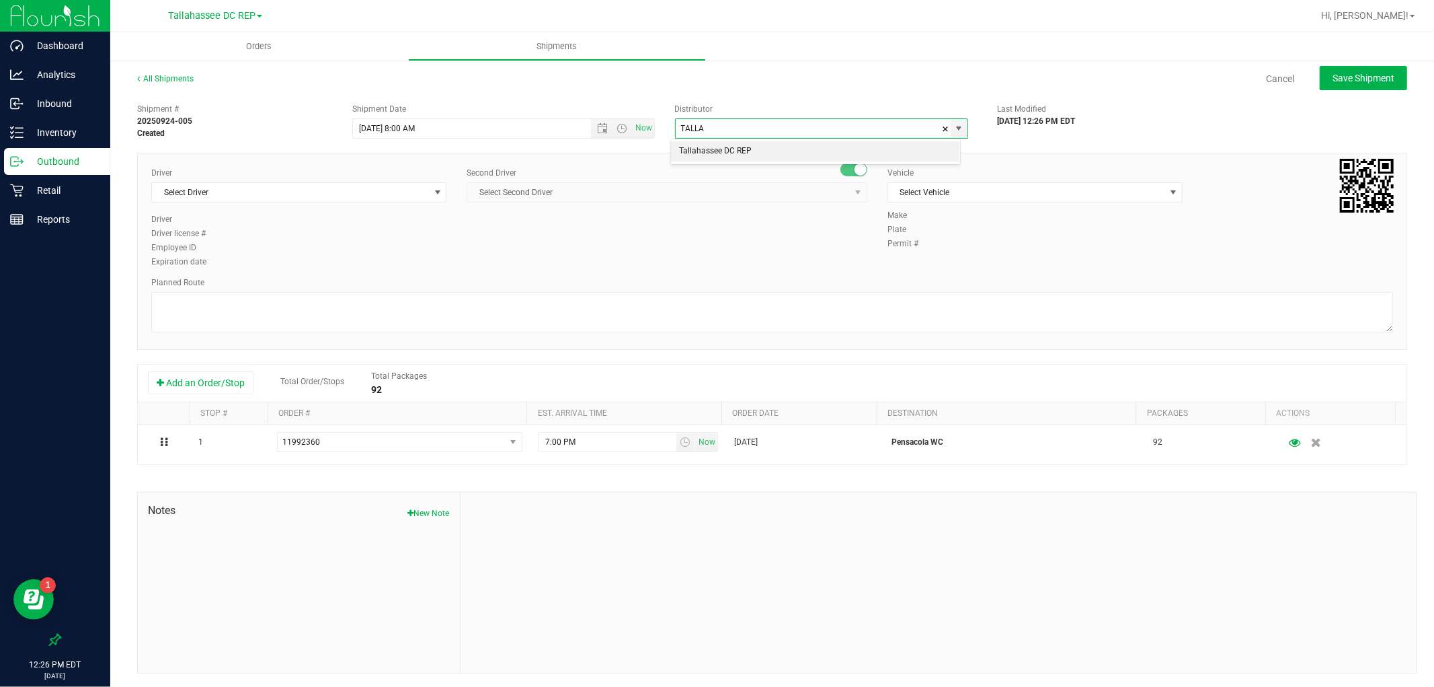
click at [728, 152] on li "Tallahassee DC REP" at bounding box center [815, 151] width 289 height 20
type input "Tallahassee DC REP"
click at [301, 183] on span "Select Driver" at bounding box center [290, 192] width 277 height 19
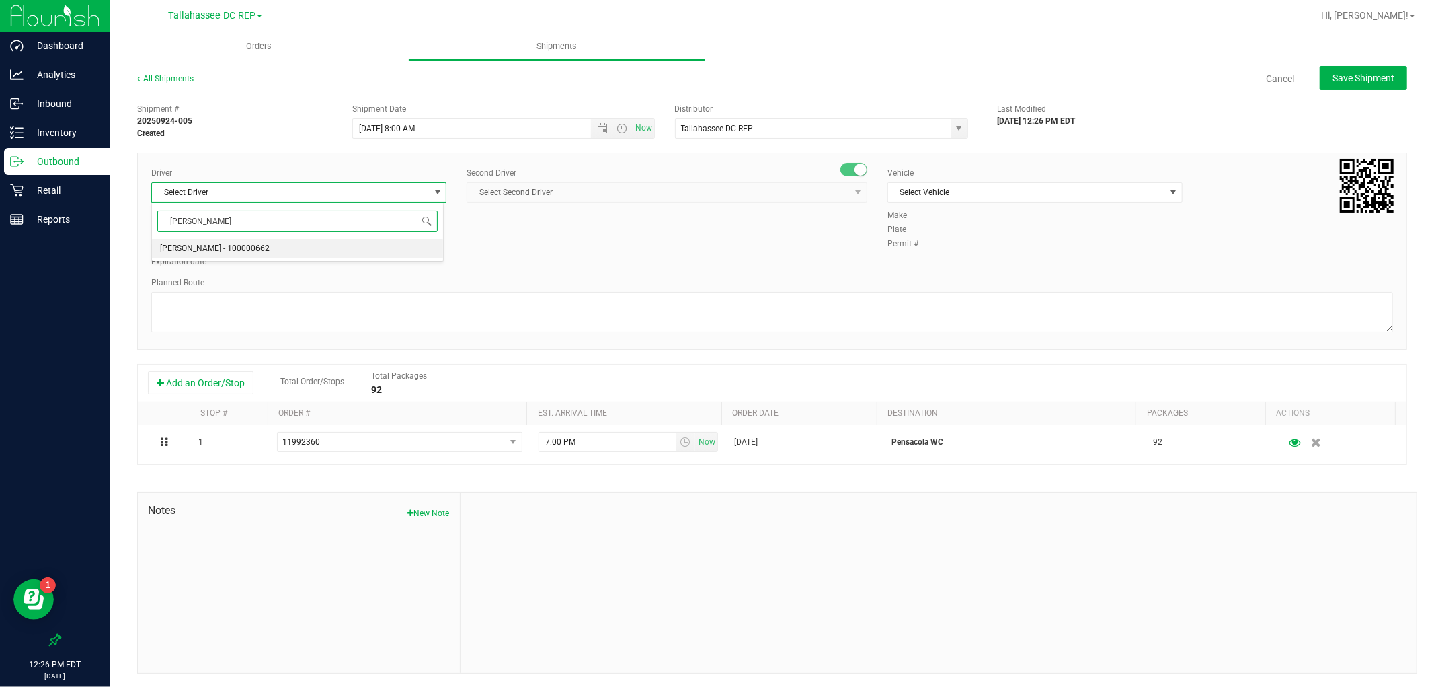
click at [303, 244] on li "[PERSON_NAME] - 100000662" at bounding box center [297, 249] width 291 height 20
type input "[PERSON_NAME]"
click at [716, 184] on span "Select Second Driver" at bounding box center [658, 192] width 383 height 19
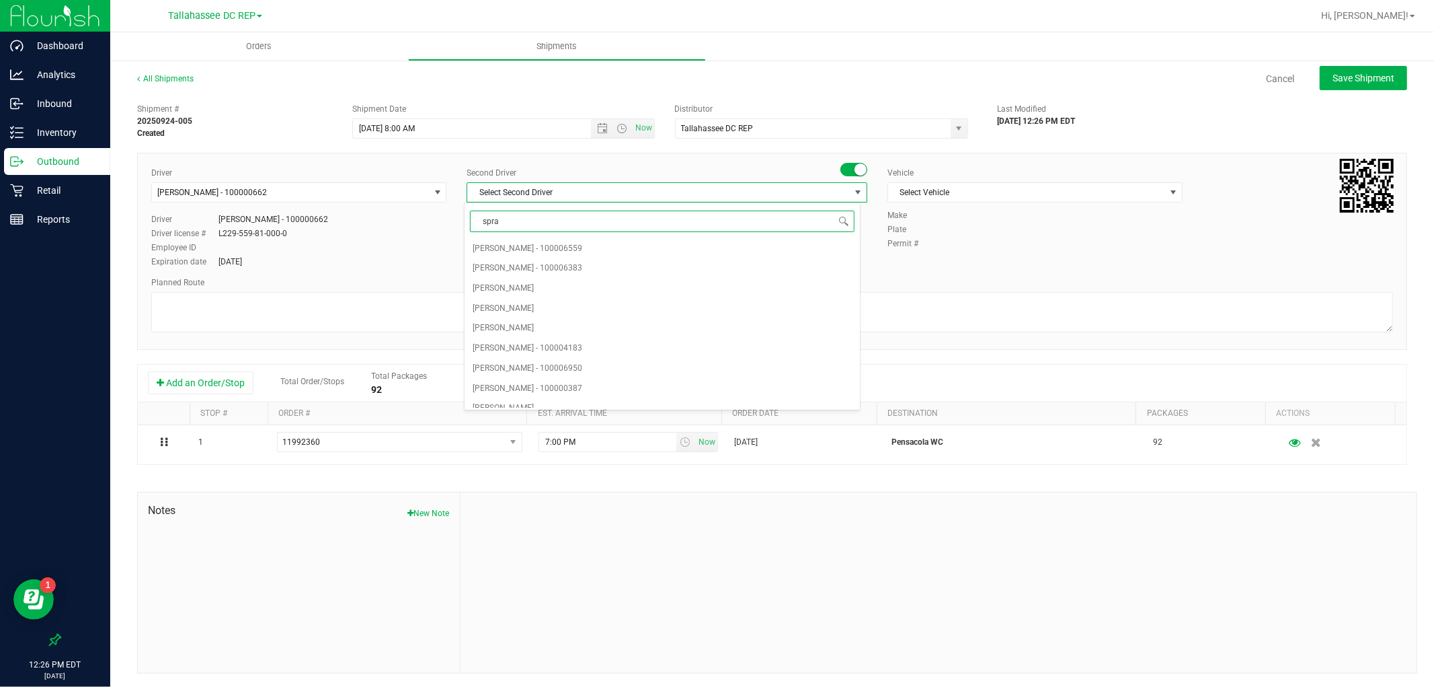
type input "sprat"
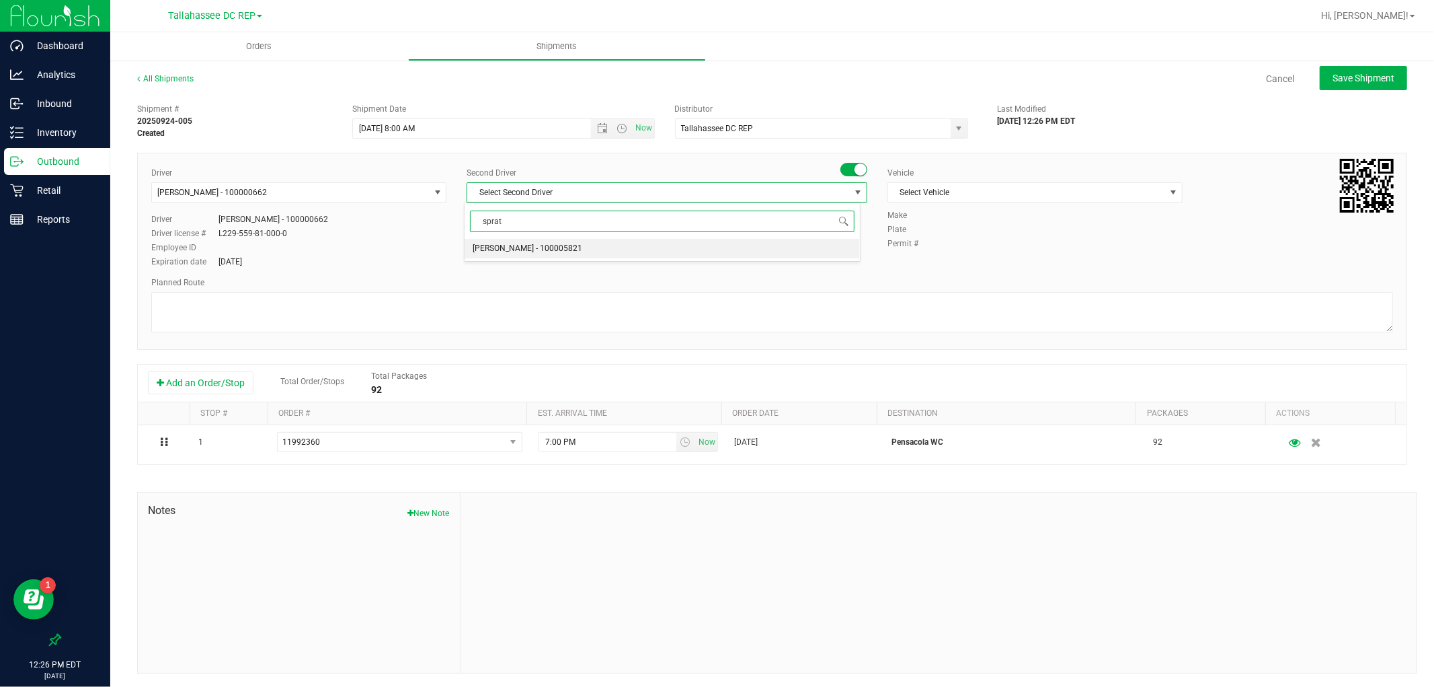
click at [642, 256] on li "[PERSON_NAME] - 100005821" at bounding box center [662, 249] width 395 height 20
click at [923, 177] on div "Vehicle" at bounding box center [1035, 173] width 295 height 12
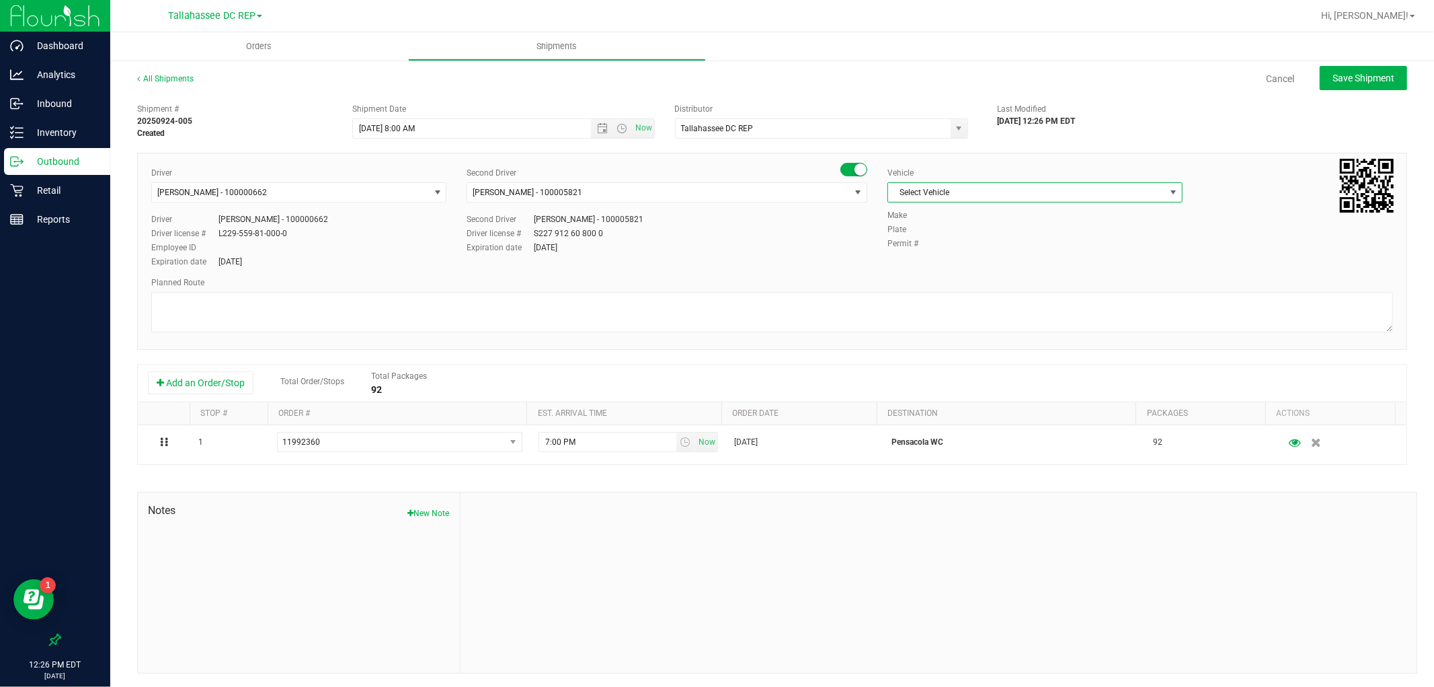
click at [926, 187] on span "Select Vehicle" at bounding box center [1026, 192] width 277 height 19
click at [954, 367] on li "FL-SAVANA-01" at bounding box center [1027, 362] width 291 height 20
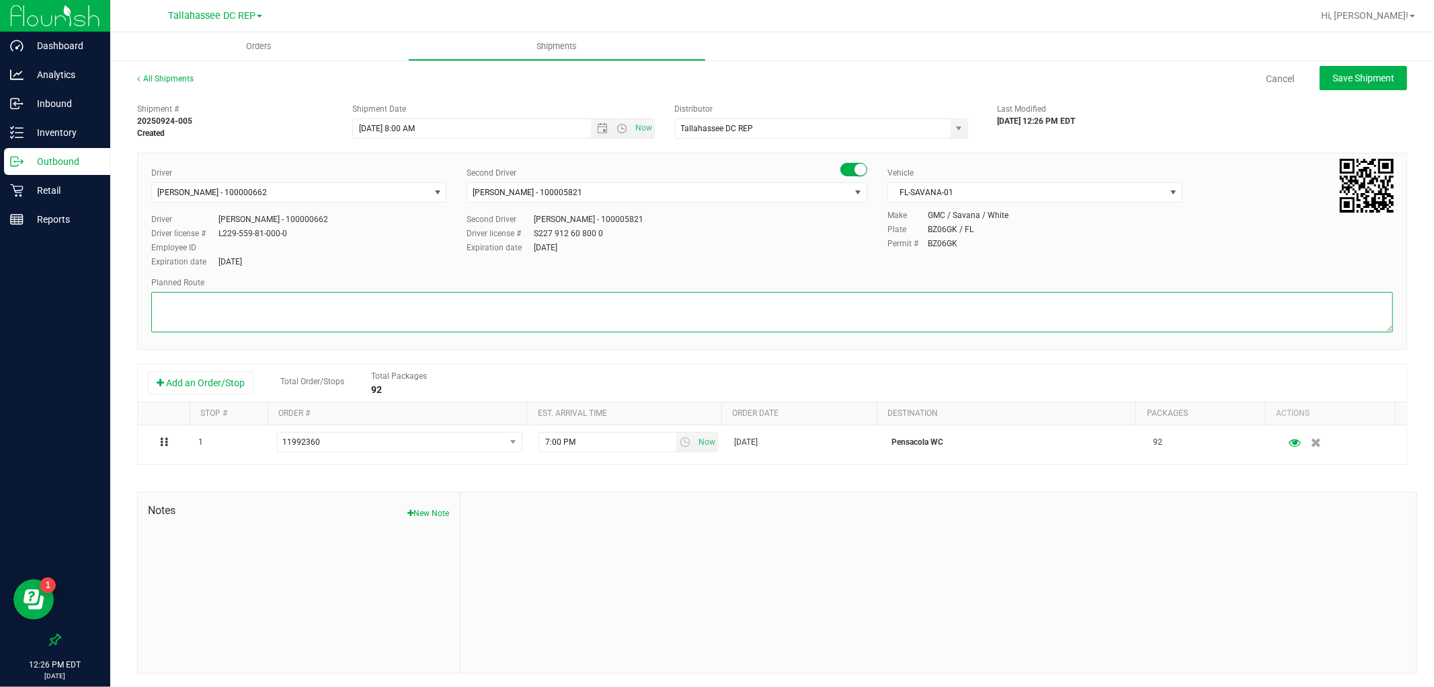
click at [662, 331] on textarea at bounding box center [772, 312] width 1242 height 40
paste textarea "TLH WC - 8:15 AM PAN WC - 9:00 AM FWB WC - 11:00 AM CRV WC - 11:30 AM PCO WC - …"
click at [264, 305] on textarea at bounding box center [772, 312] width 1242 height 40
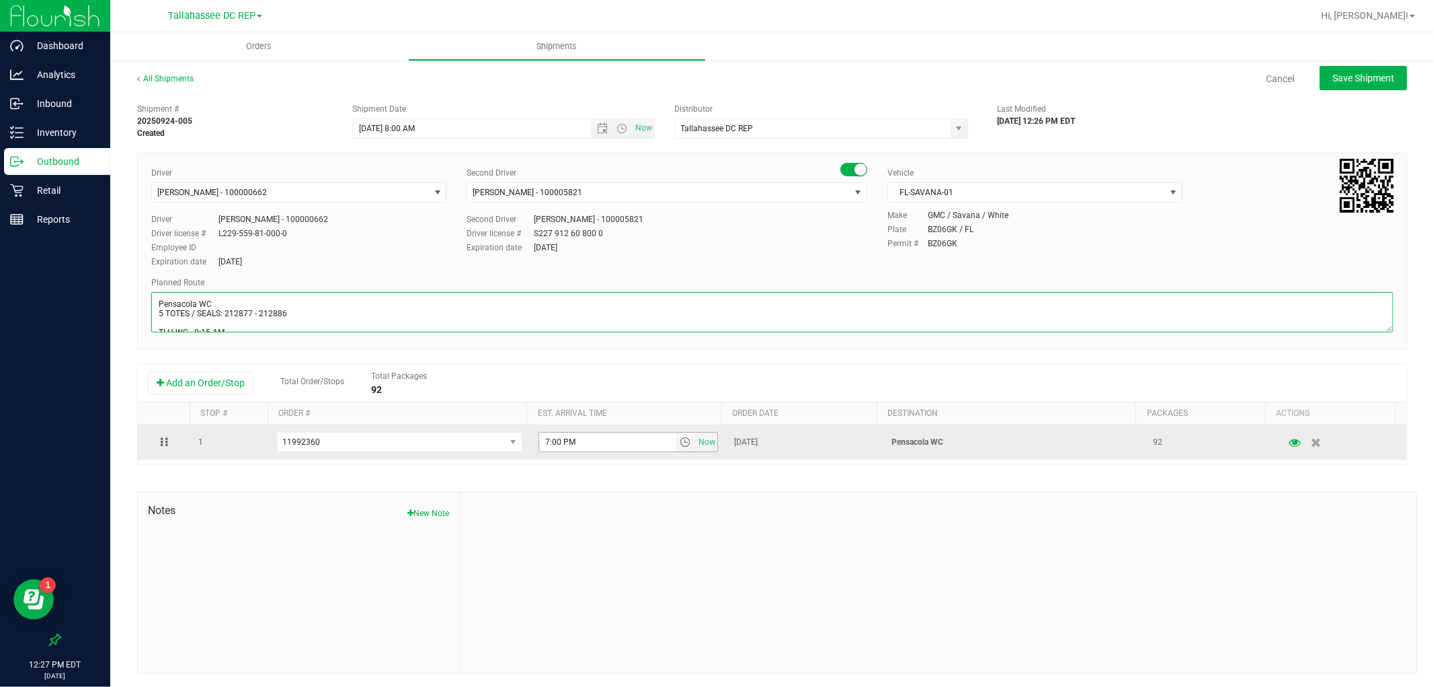
click at [680, 442] on span "select" at bounding box center [685, 441] width 11 height 11
type textarea "Pensacola WC 5 TOTES / SEALS: 212877 - 212886 TLH WC - 8:15 AM PAN WC - 9:00 AM…"
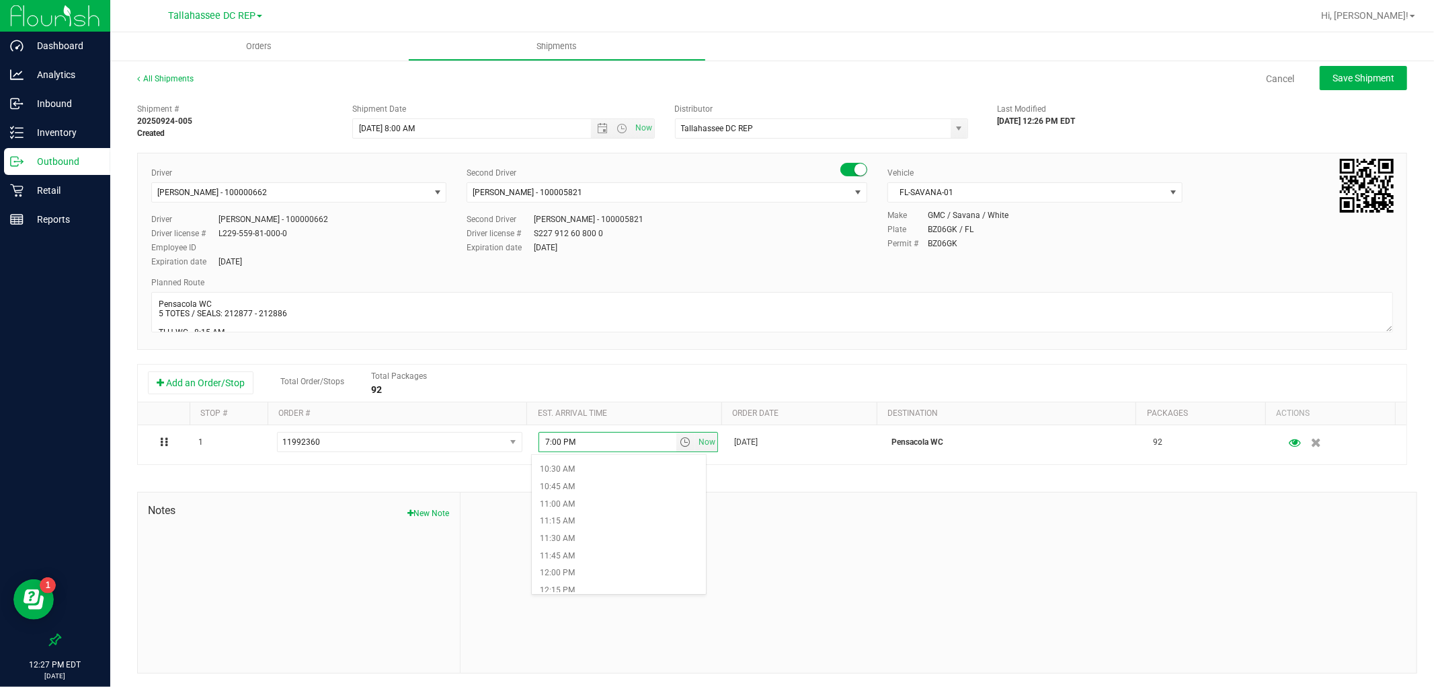
scroll to position [747, 0]
click at [592, 561] on li "12:15 PM" at bounding box center [619, 565] width 174 height 17
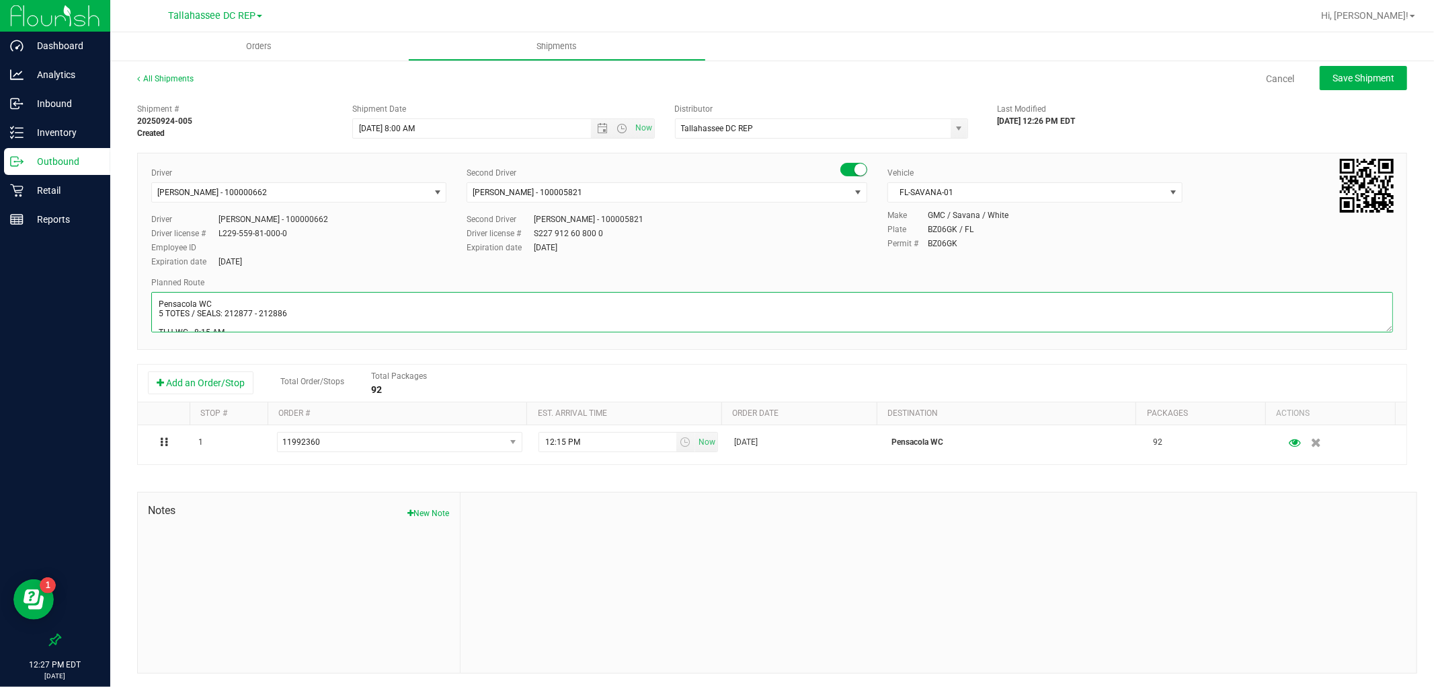
click at [375, 319] on textarea at bounding box center [772, 312] width 1242 height 40
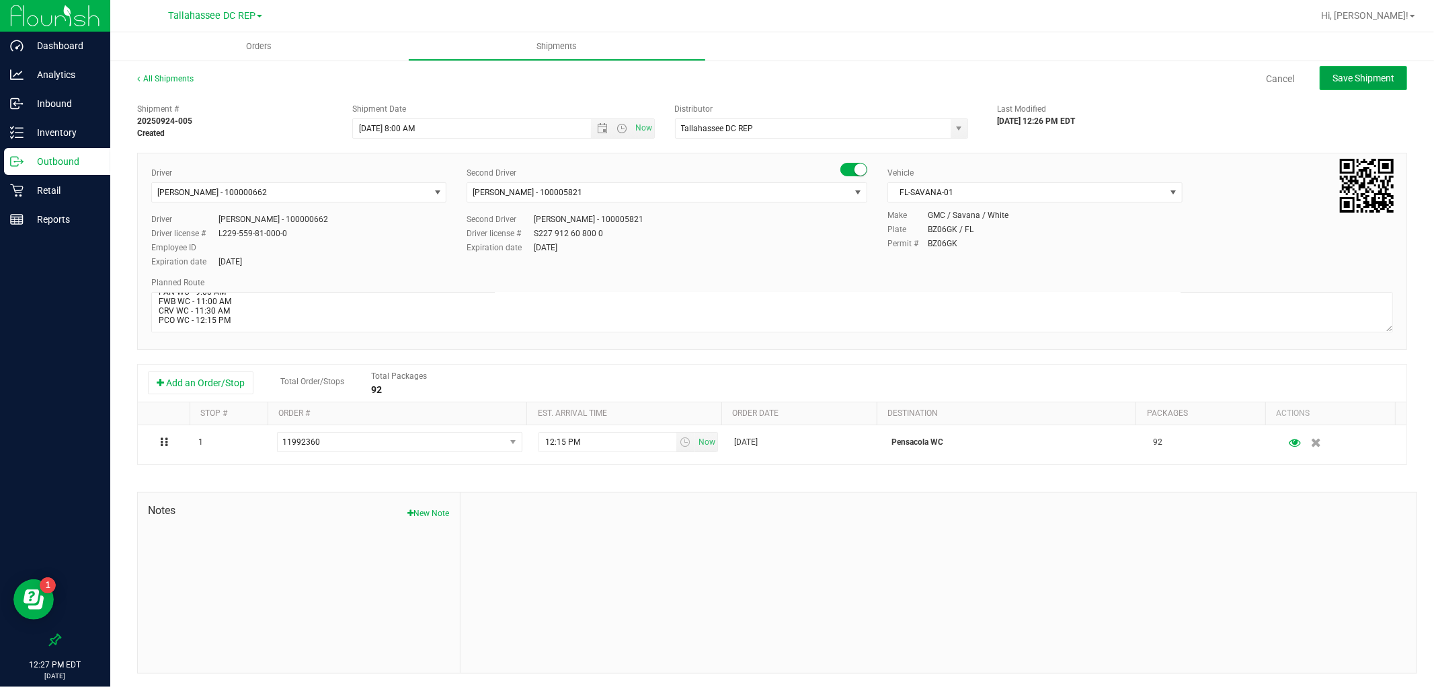
click at [1333, 82] on span "Save Shipment" at bounding box center [1364, 78] width 62 height 11
type input "[DATE] 12:00 PM"
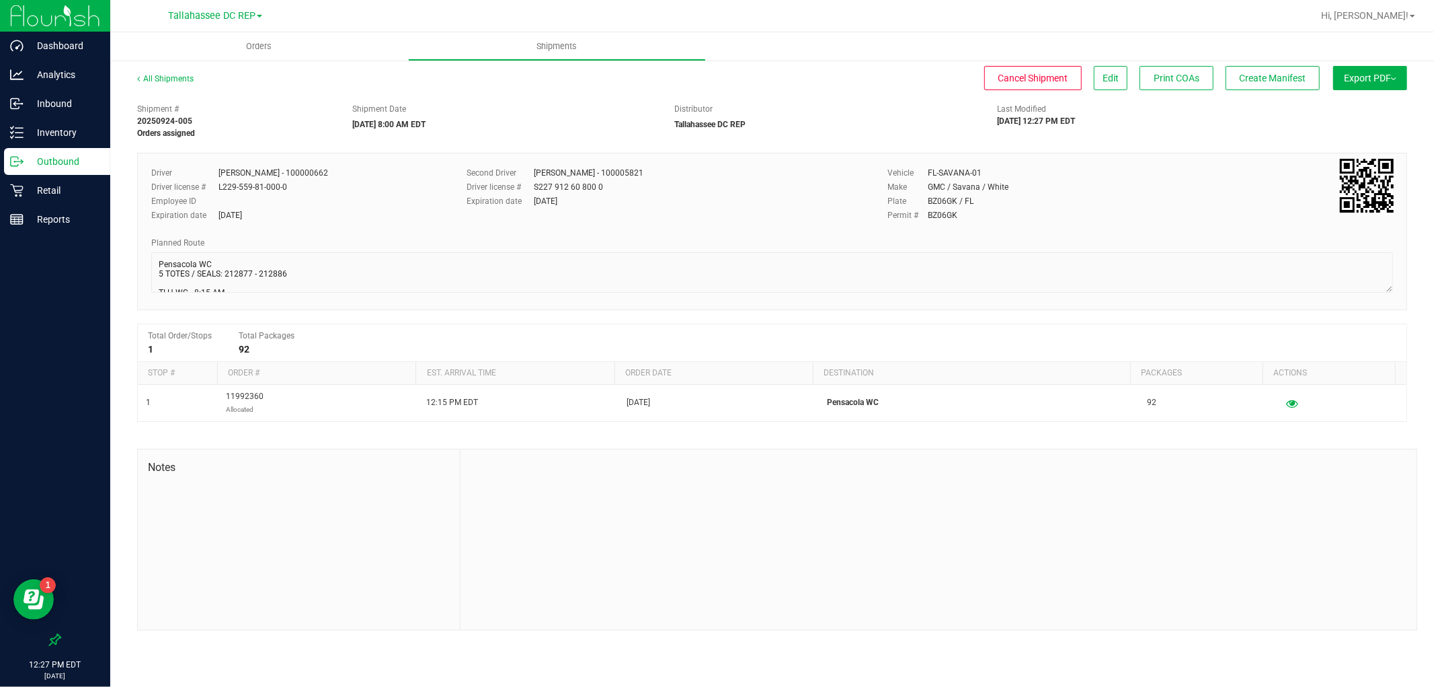
click at [99, 155] on p "Outbound" at bounding box center [64, 161] width 81 height 16
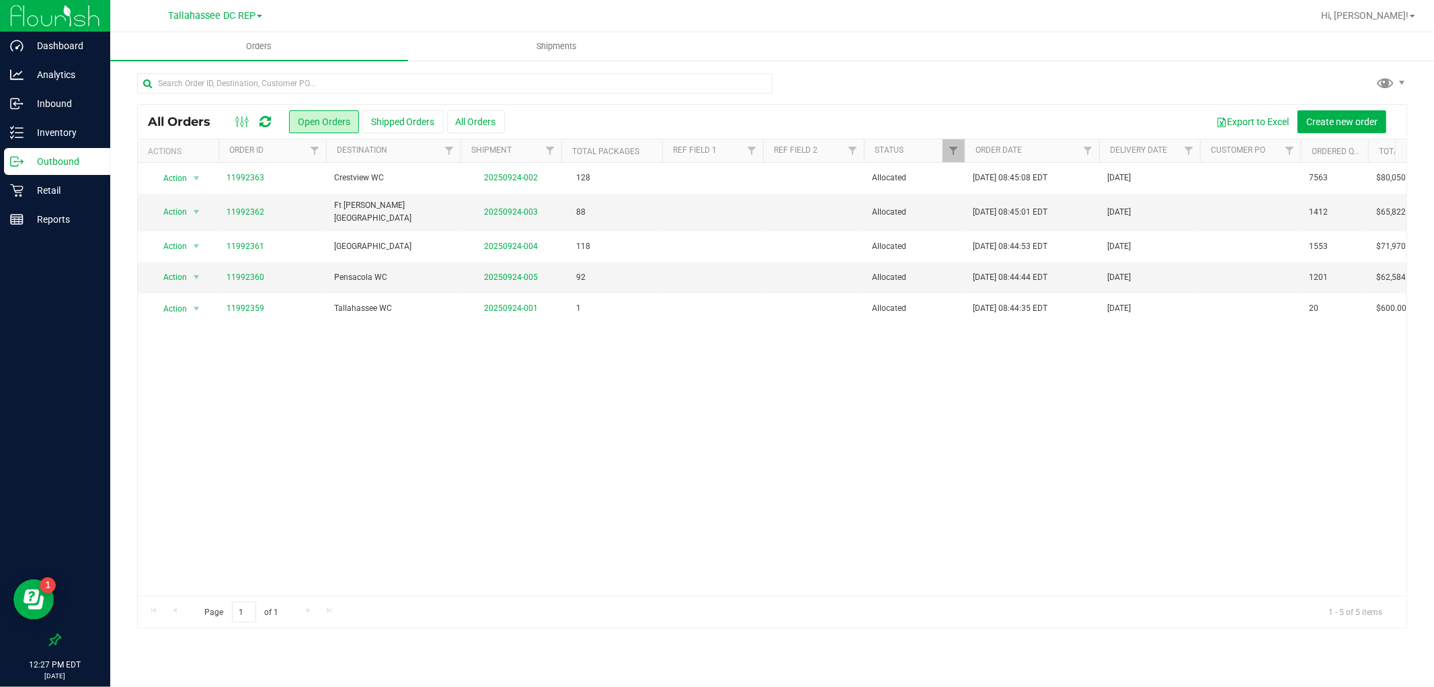
click at [621, 399] on div "Action Action Cancel order Clone order Edit order Mark as fully paid Order audi…" at bounding box center [772, 379] width 1269 height 432
